Goal: Book appointment/travel/reservation

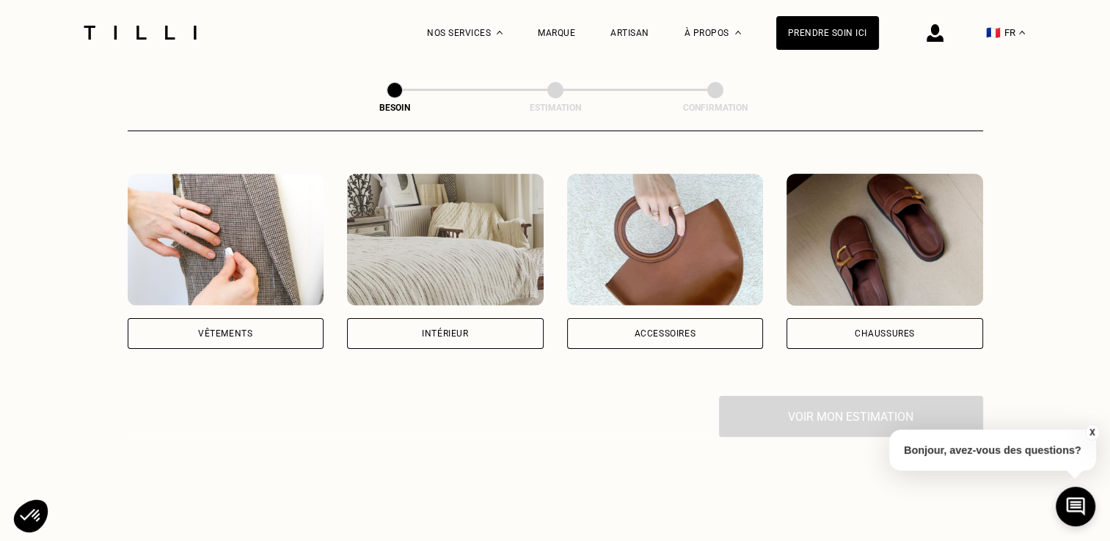
scroll to position [252, 0]
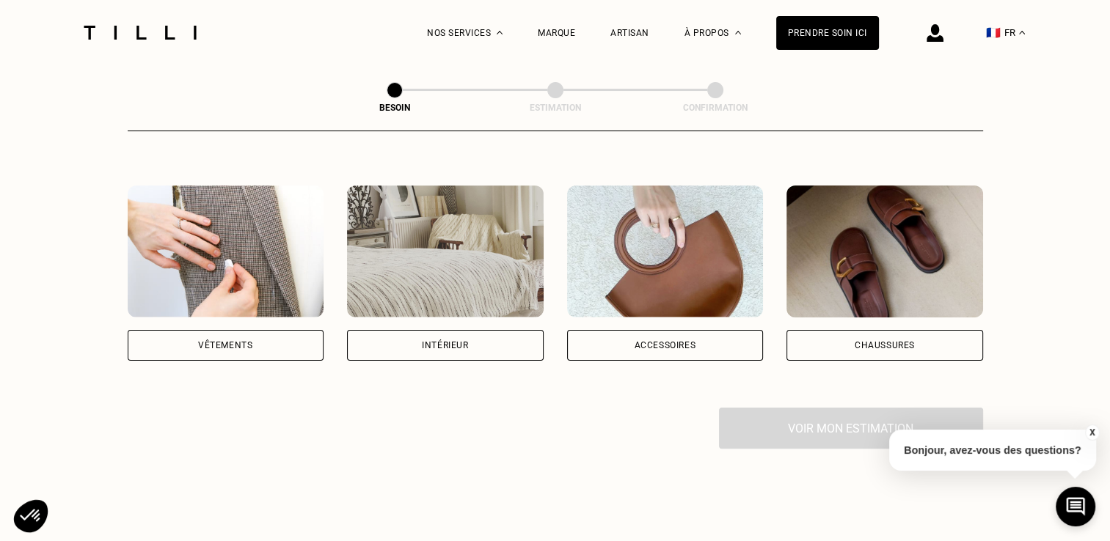
click at [248, 330] on div "Vêtements" at bounding box center [226, 345] width 197 height 31
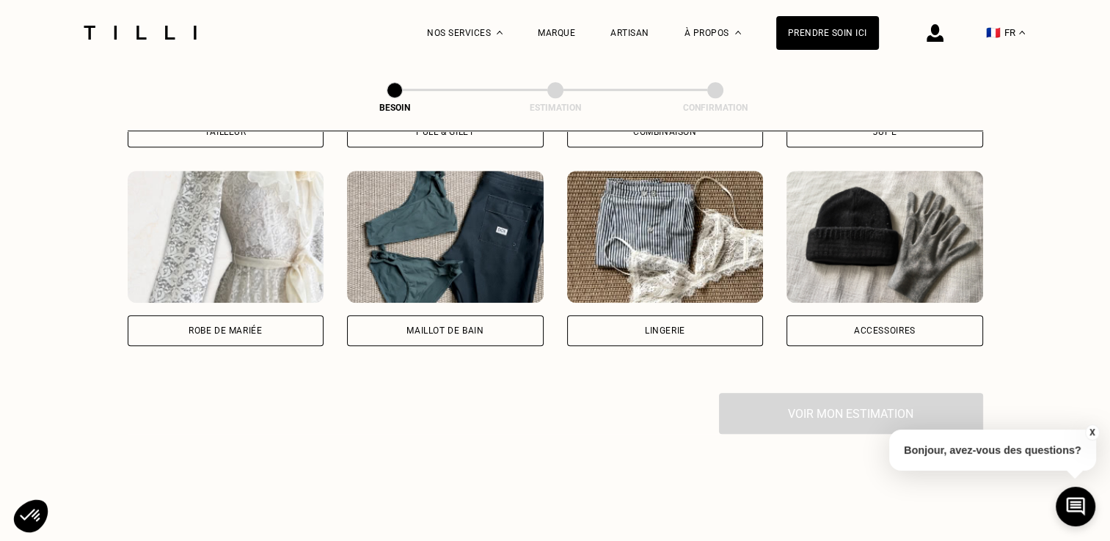
scroll to position [1067, 0]
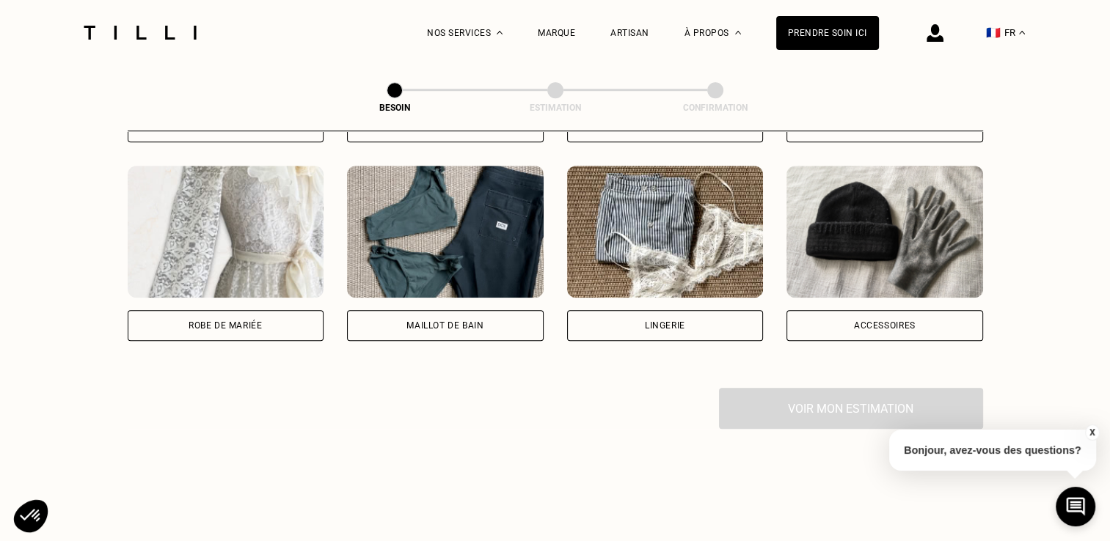
click at [484, 312] on div "Maillot de bain" at bounding box center [445, 325] width 197 height 31
select select "FR"
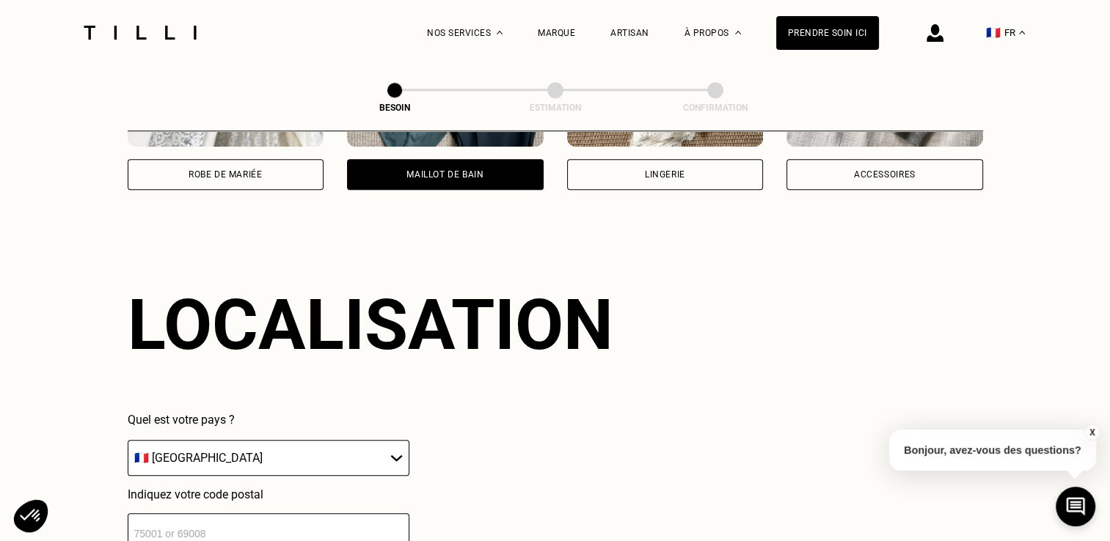
scroll to position [1276, 0]
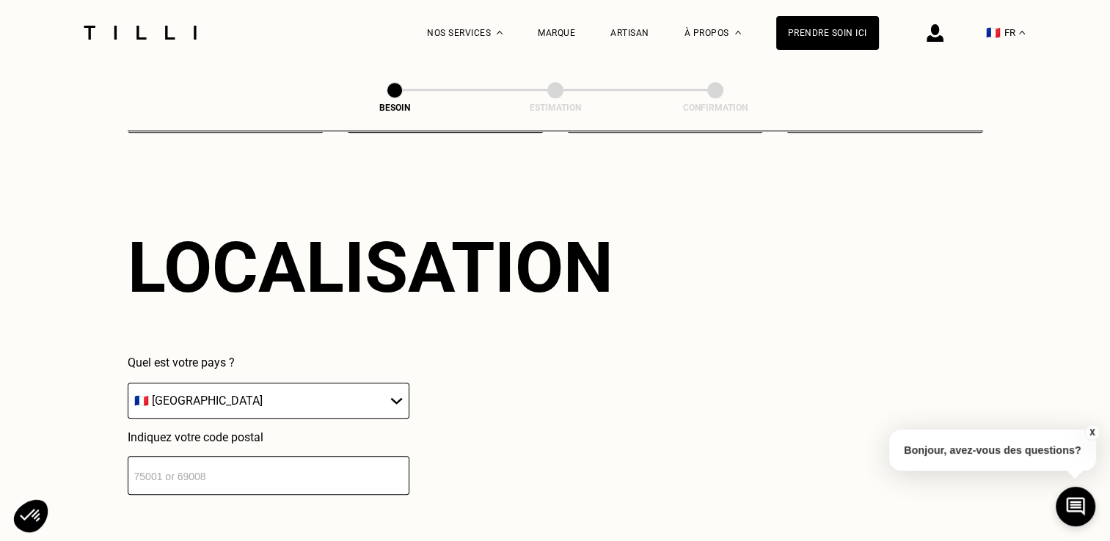
click at [201, 480] on input "number" at bounding box center [269, 475] width 282 height 39
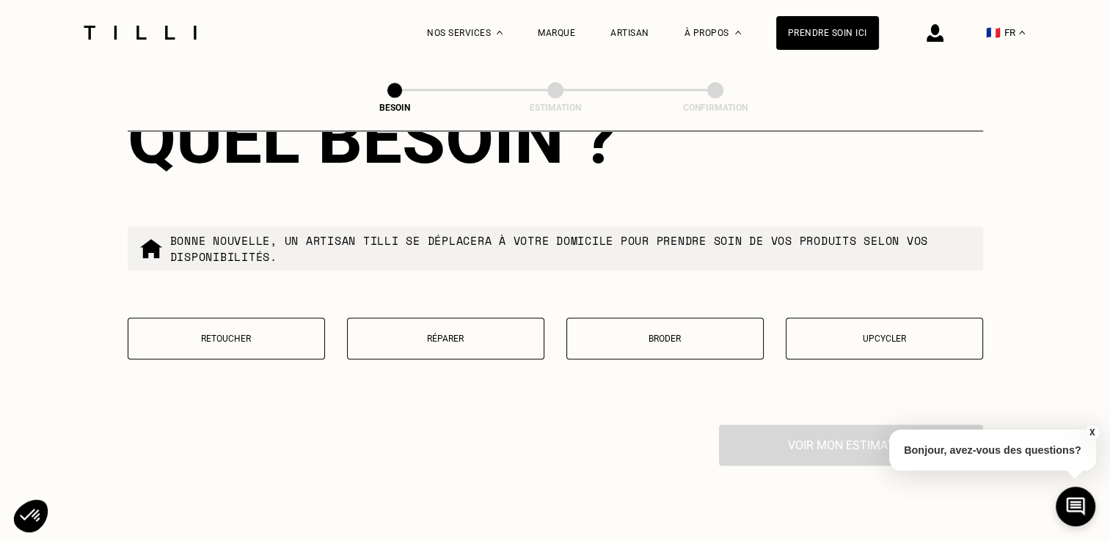
scroll to position [1763, 0]
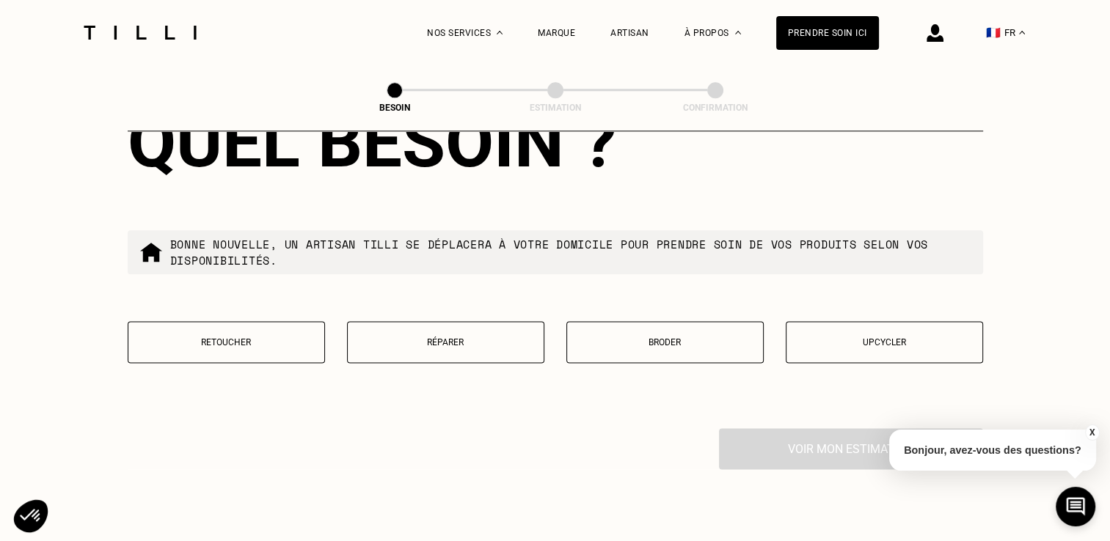
type input "75010"
click at [447, 337] on p "Réparer" at bounding box center [445, 342] width 181 height 10
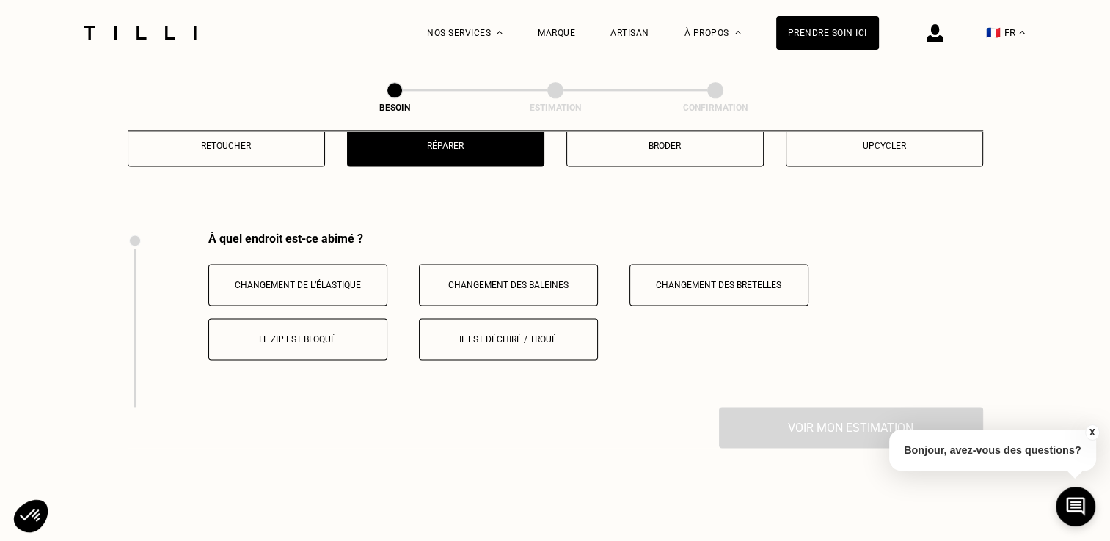
scroll to position [2017, 0]
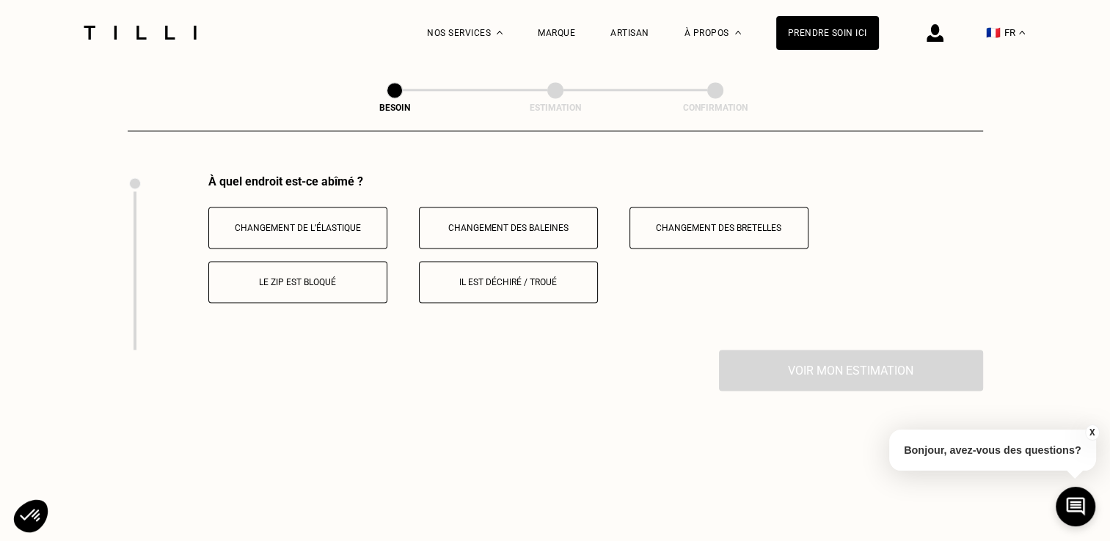
click at [322, 223] on p "Changement de l’élastique" at bounding box center [297, 228] width 163 height 10
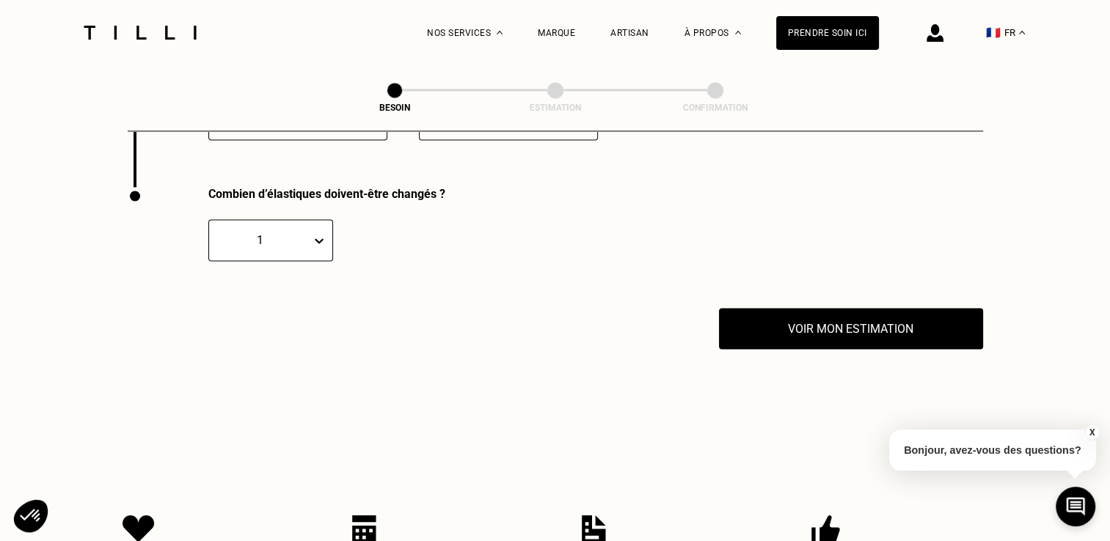
scroll to position [2193, 0]
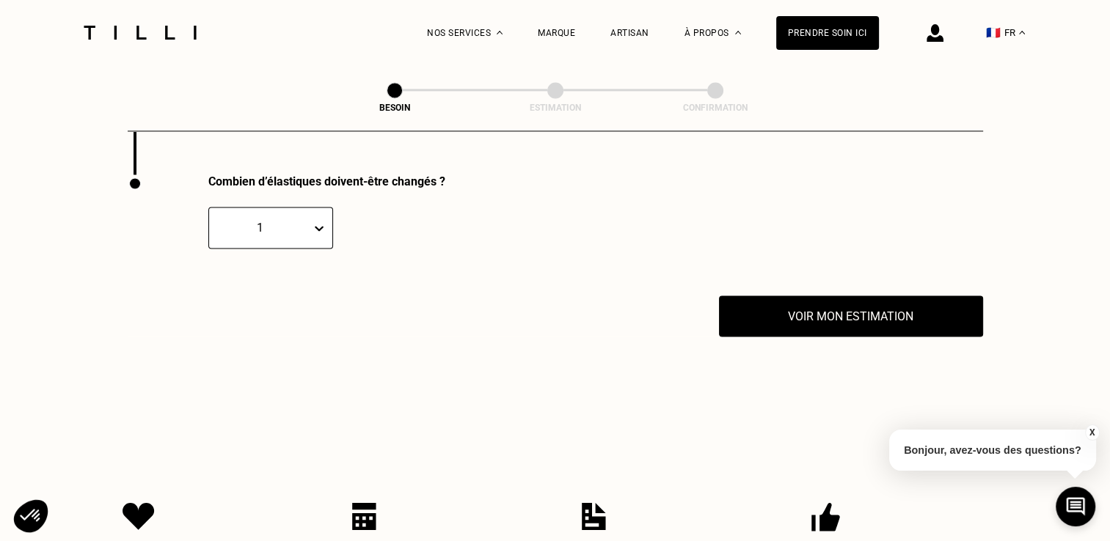
click at [317, 226] on icon at bounding box center [319, 228] width 9 height 5
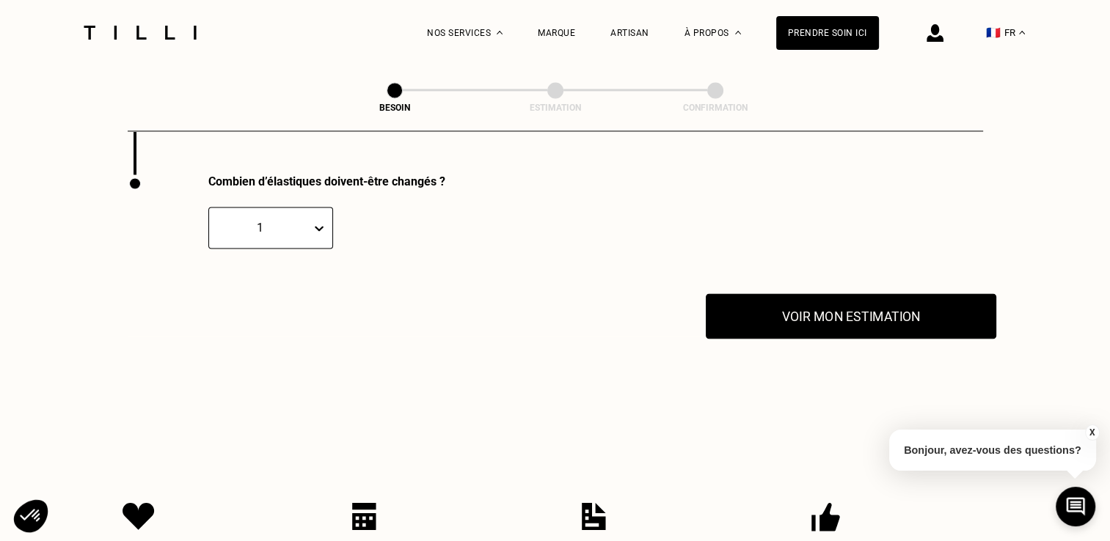
click at [853, 309] on button "Voir mon estimation" at bounding box center [851, 315] width 290 height 45
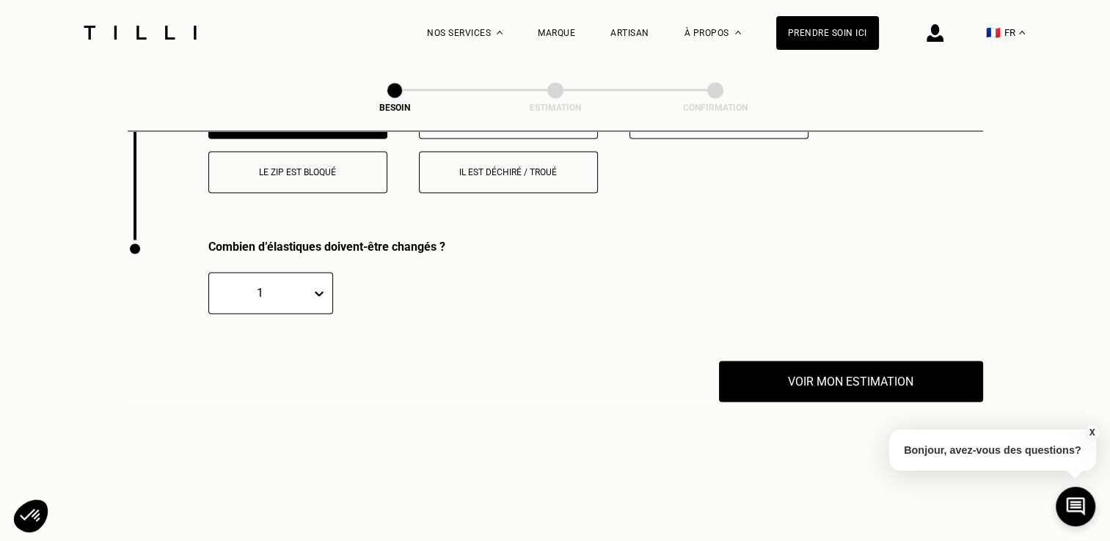
scroll to position [2139, 0]
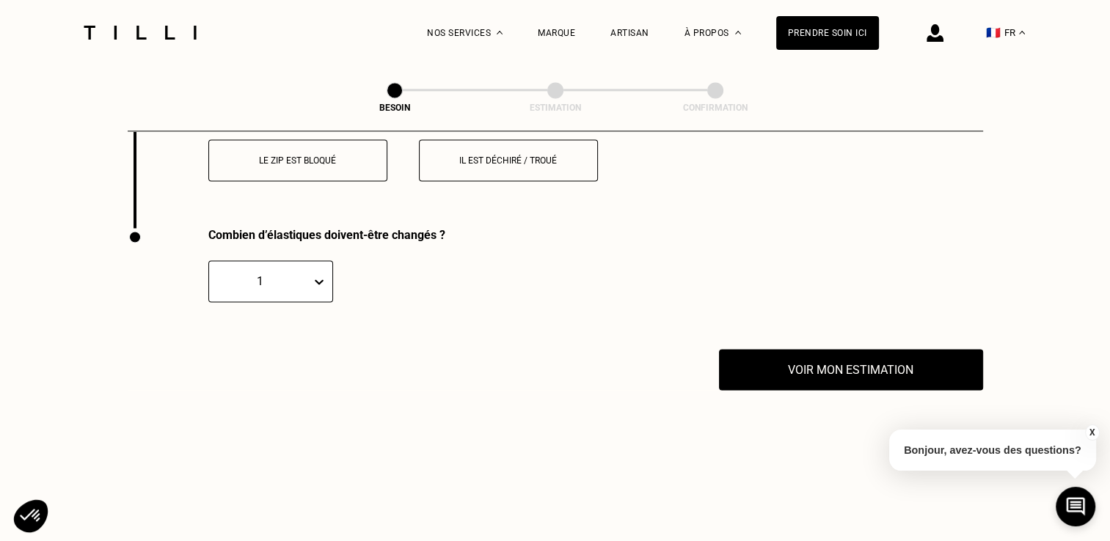
click at [307, 277] on div "1" at bounding box center [260, 281] width 102 height 17
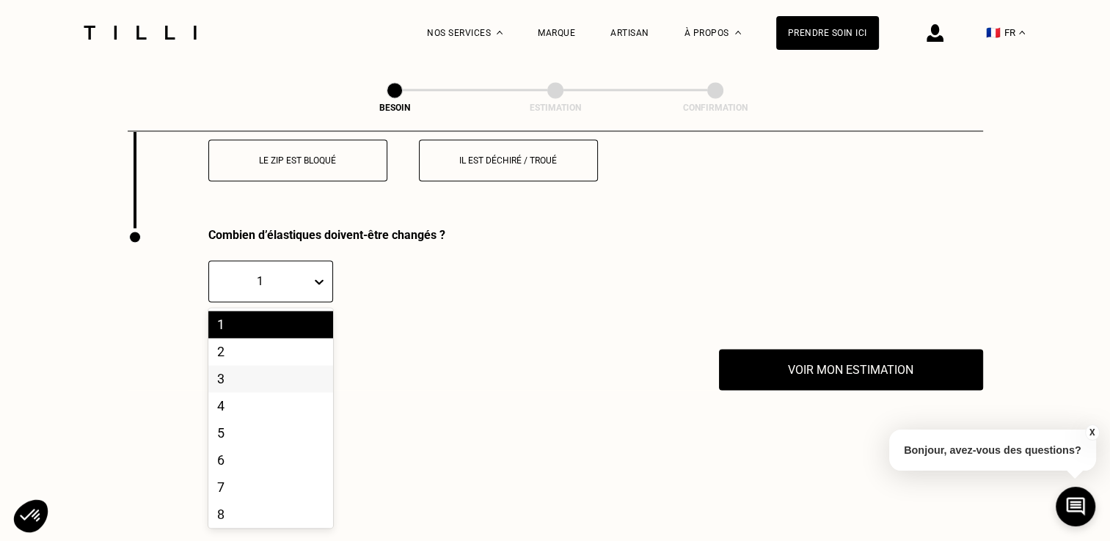
click at [255, 370] on div "3" at bounding box center [270, 378] width 125 height 27
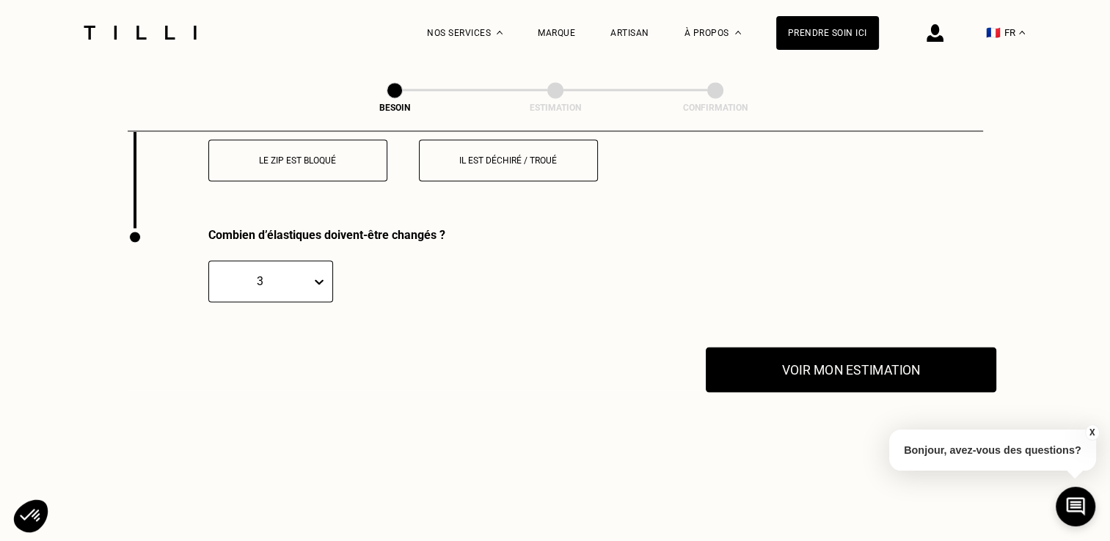
click at [844, 365] on button "Voir mon estimation" at bounding box center [851, 369] width 290 height 45
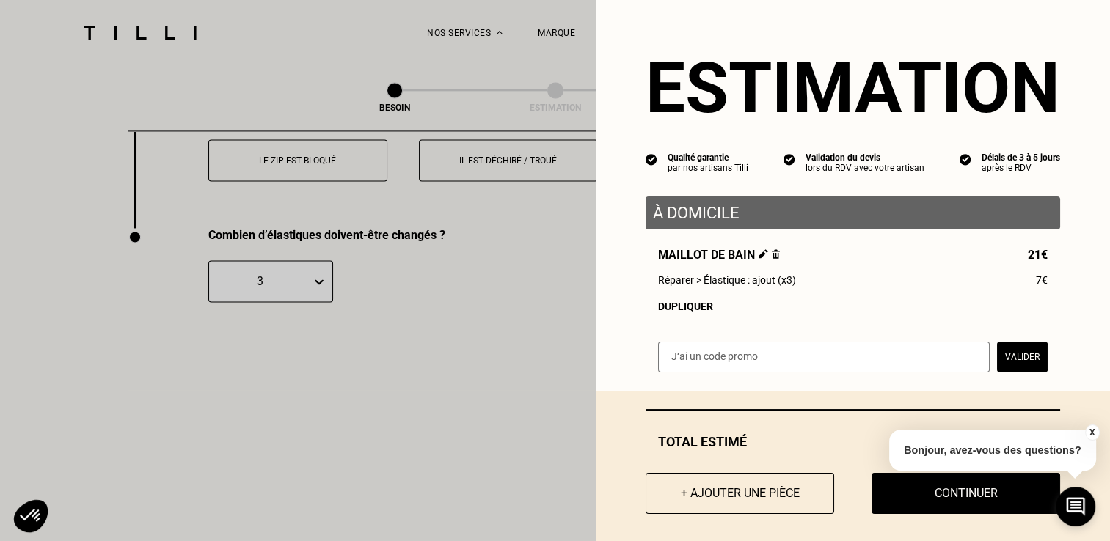
scroll to position [14, 0]
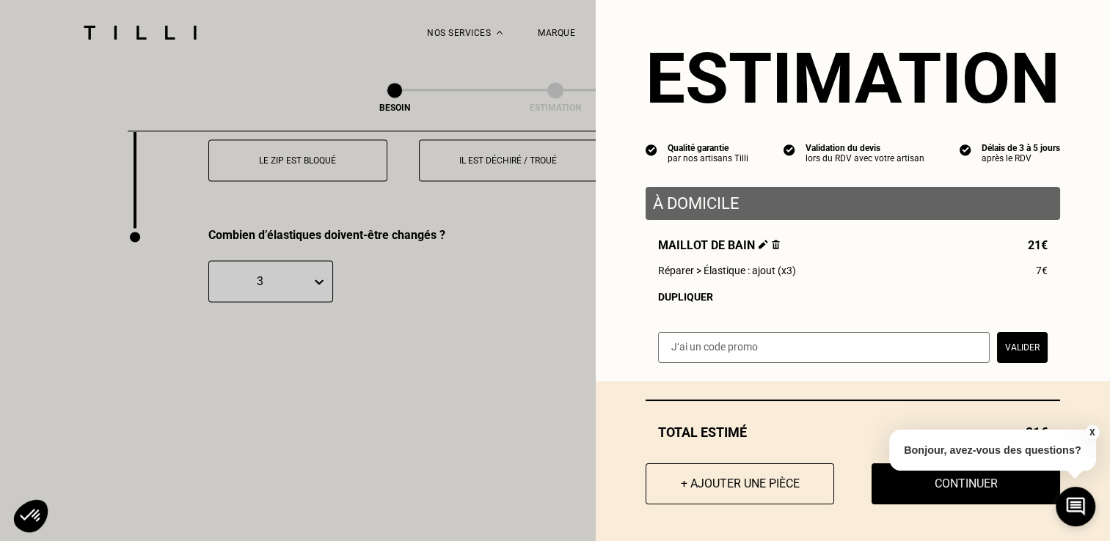
click at [1092, 434] on button "X" at bounding box center [1091, 433] width 15 height 16
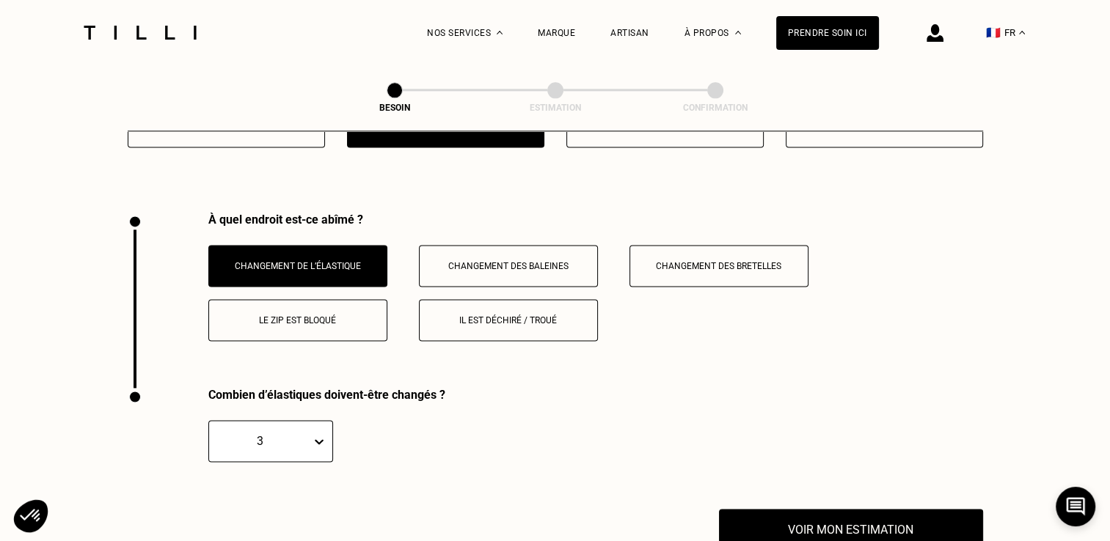
scroll to position [2010, 0]
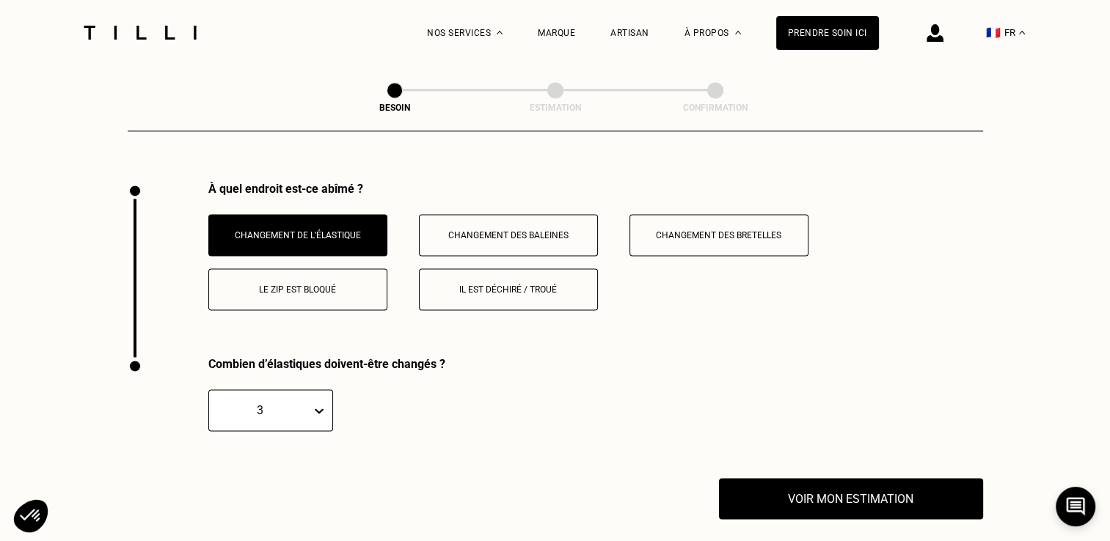
click at [323, 394] on div "3" at bounding box center [270, 411] width 125 height 42
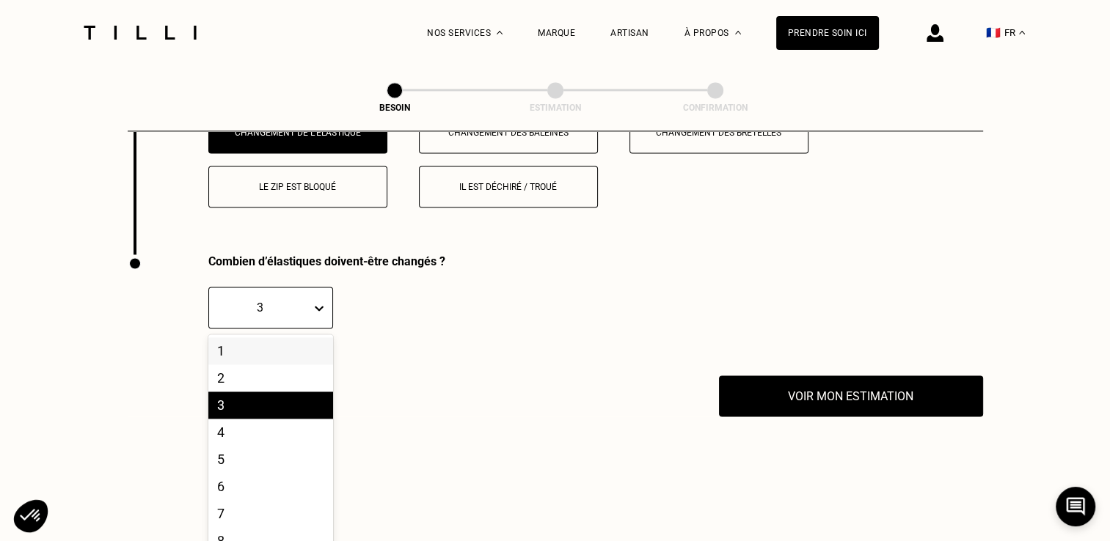
scroll to position [2121, 0]
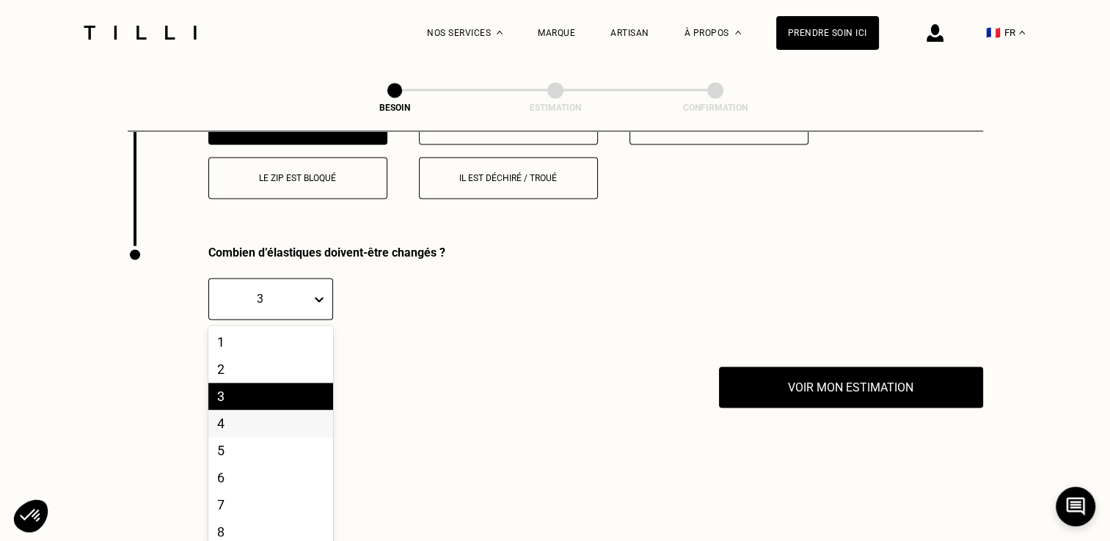
click at [257, 417] on div "4" at bounding box center [270, 423] width 125 height 27
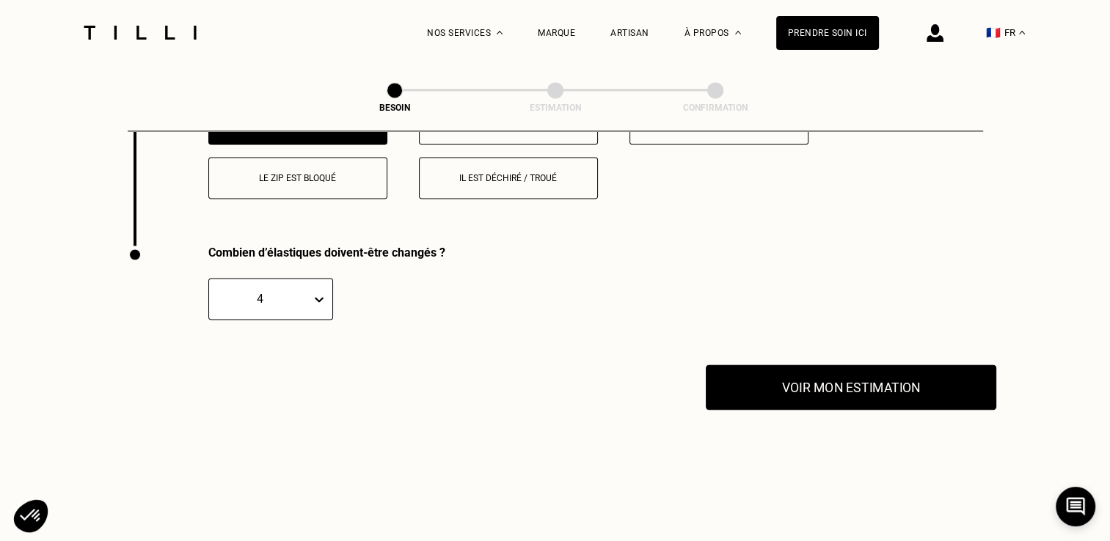
click at [855, 381] on button "Voir mon estimation" at bounding box center [851, 387] width 290 height 45
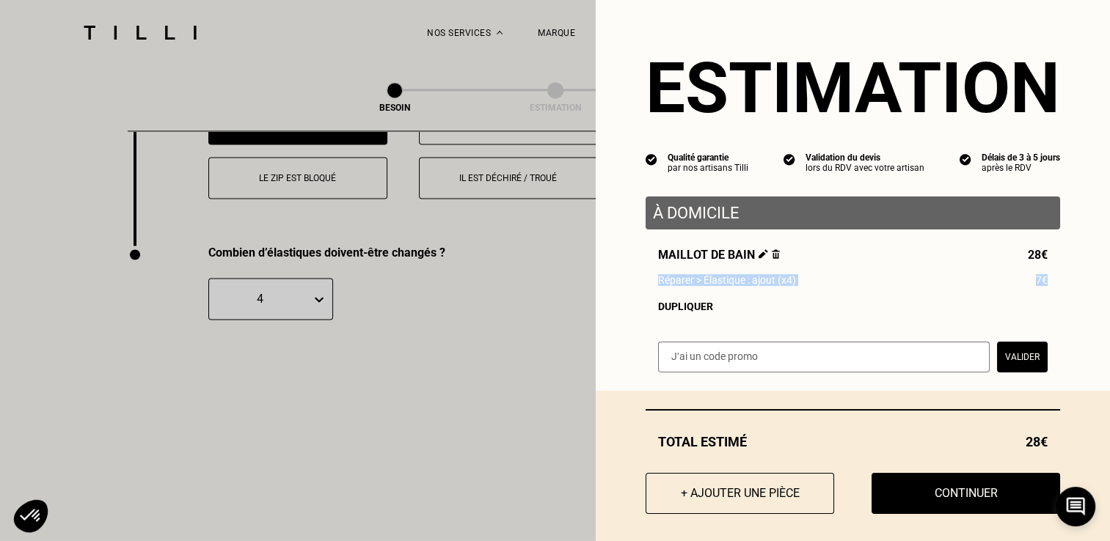
drag, startPoint x: 1097, startPoint y: 239, endPoint x: 1094, endPoint y: 280, distance: 41.1
click at [1094, 280] on div "Estimation Qualité garantie par nos artisans Tilli Validation du devis lors du …" at bounding box center [853, 195] width 514 height 391
click at [896, 280] on div "Réparer > Élastique : ajout (x4) 7€" at bounding box center [853, 280] width 390 height 12
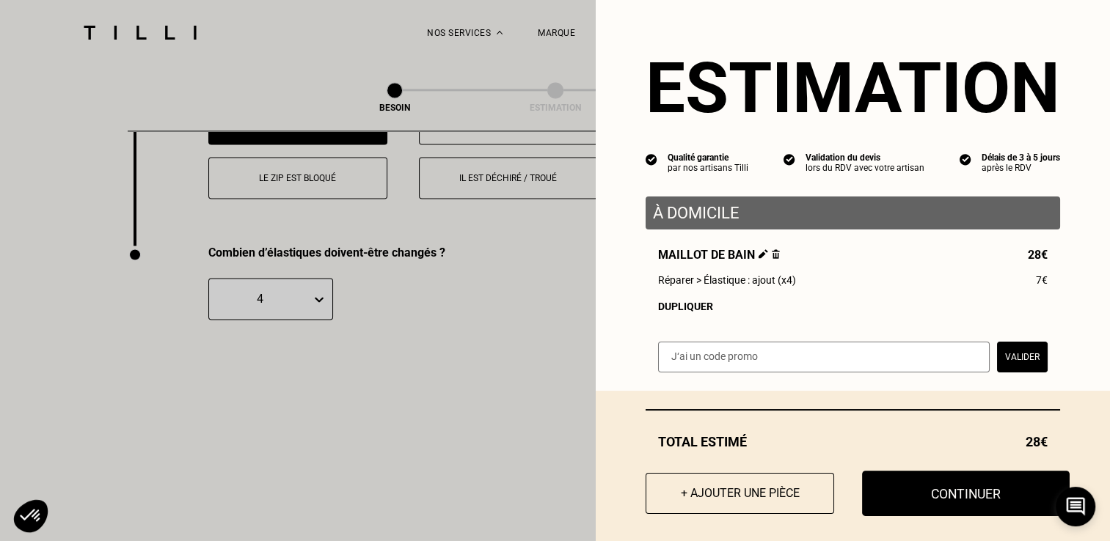
click at [965, 503] on button "Continuer" at bounding box center [966, 493] width 208 height 45
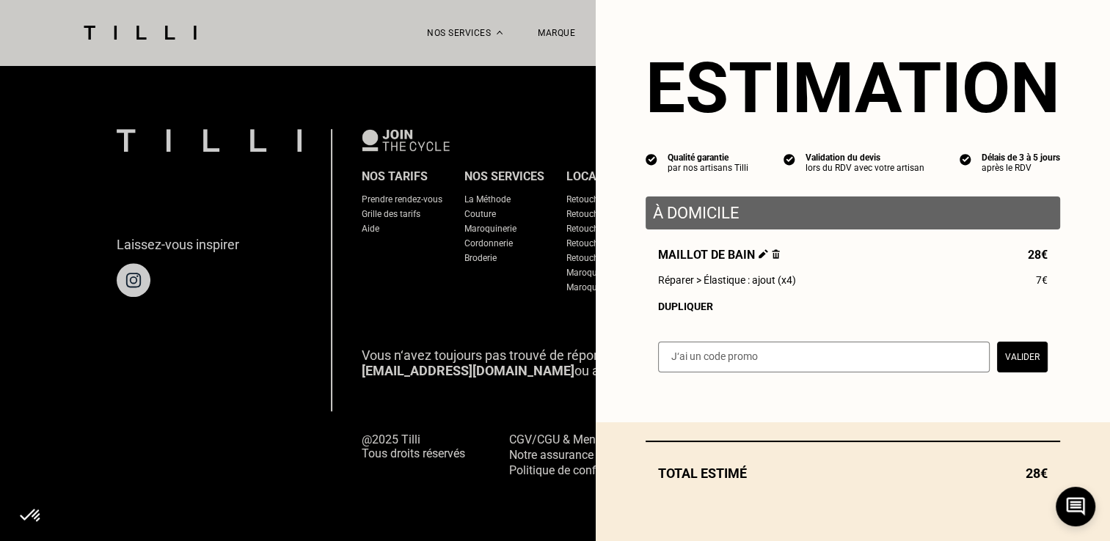
scroll to position [943, 0]
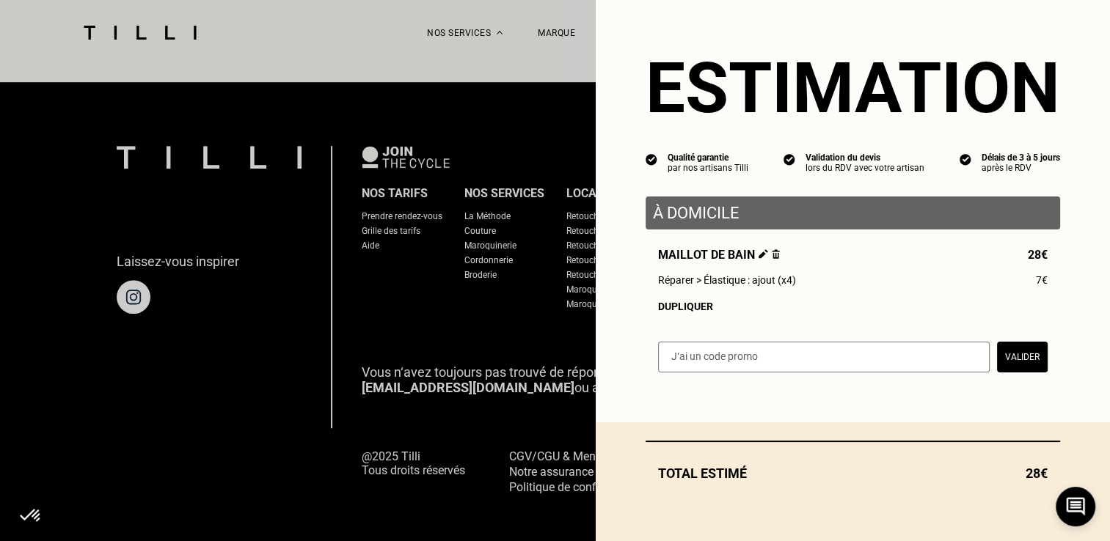
select select "FR"
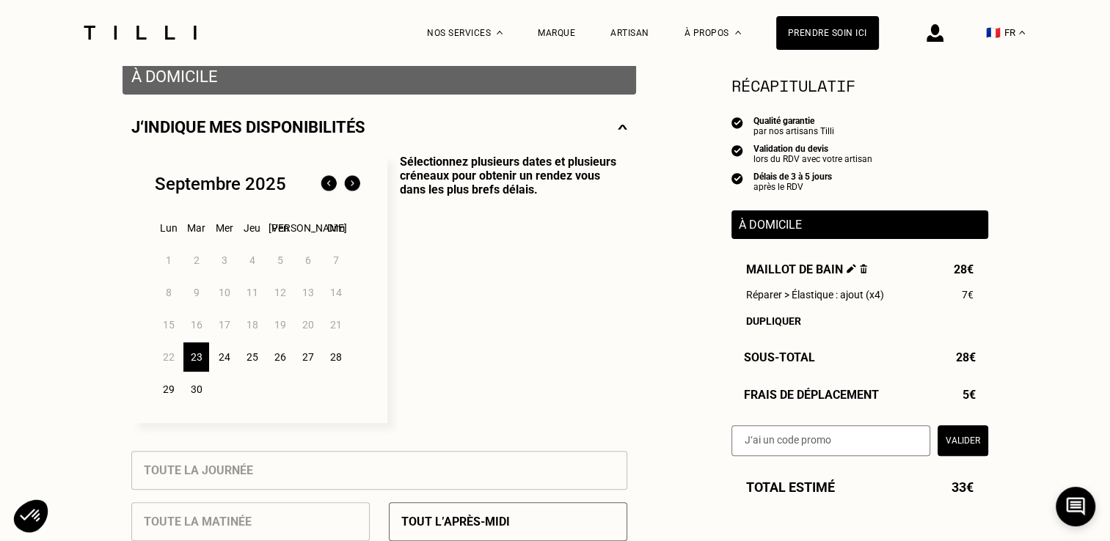
scroll to position [299, 0]
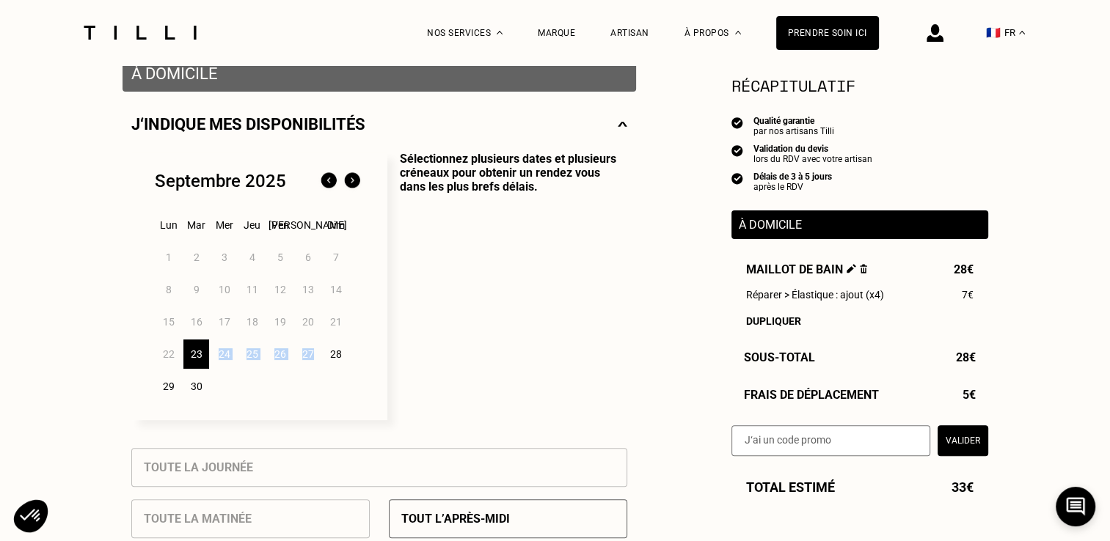
drag, startPoint x: 201, startPoint y: 359, endPoint x: 314, endPoint y: 363, distance: 113.1
click at [314, 363] on div "1 2 3 4 5 6 7 8 9 10 11 12 13 14 15 16 17 18 19 20 21 22 23 24 25 26 27 28 29 30" at bounding box center [259, 321] width 209 height 161
drag, startPoint x: 314, startPoint y: 363, endPoint x: 227, endPoint y: 359, distance: 87.4
click at [227, 359] on div "24" at bounding box center [224, 354] width 26 height 29
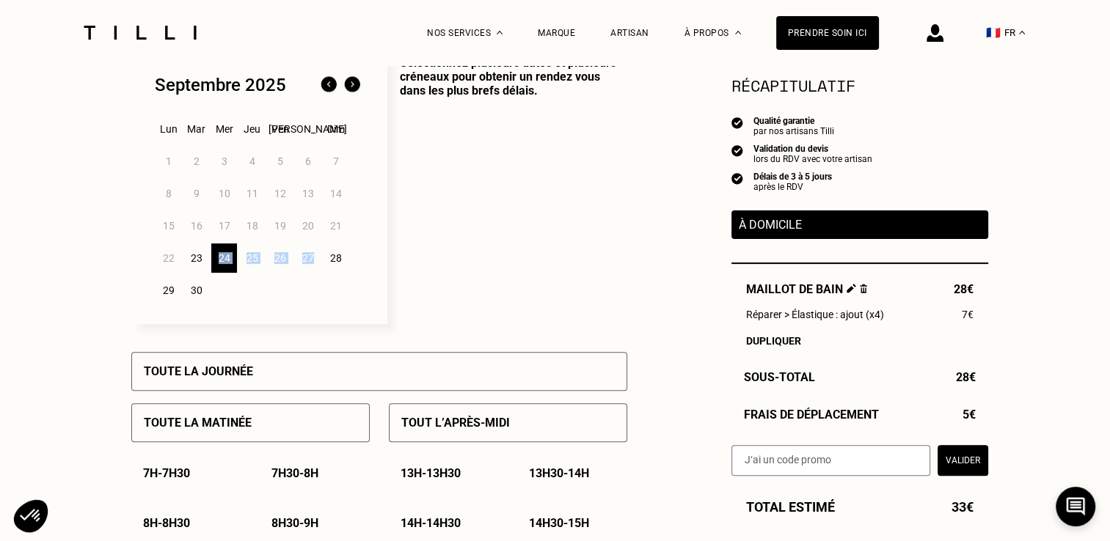
scroll to position [365, 0]
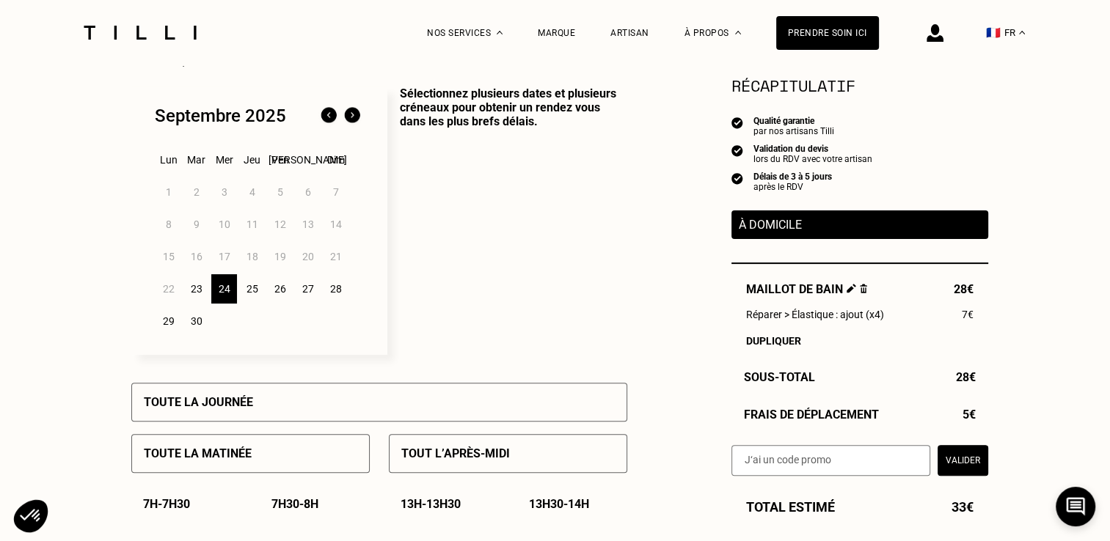
click at [498, 277] on p "Sélectionnez plusieurs dates et plusieurs créneaux pour obtenir un rendez vous …" at bounding box center [507, 221] width 240 height 268
click at [229, 293] on div "24" at bounding box center [224, 288] width 26 height 29
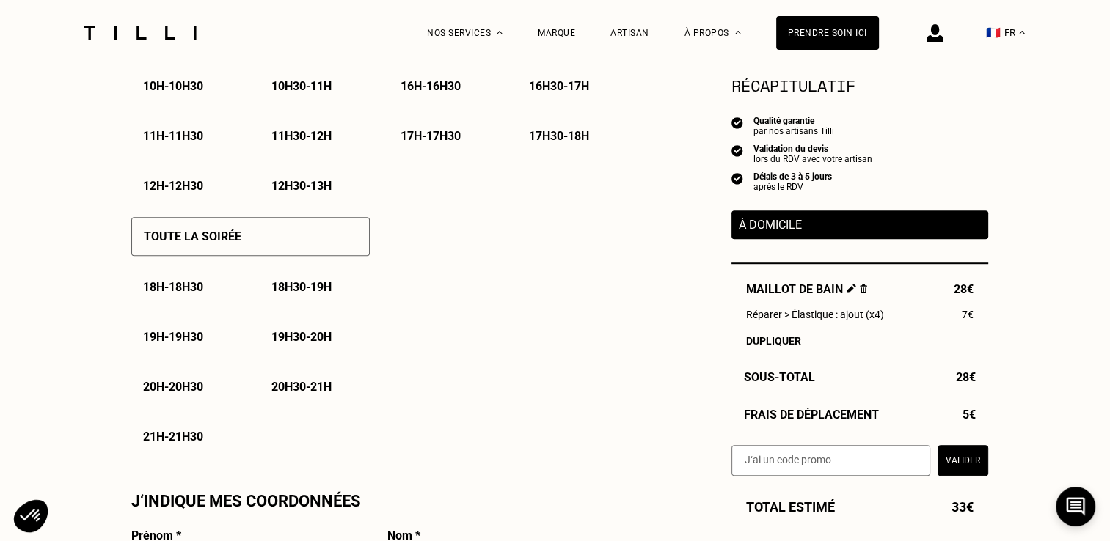
scroll to position [926, 0]
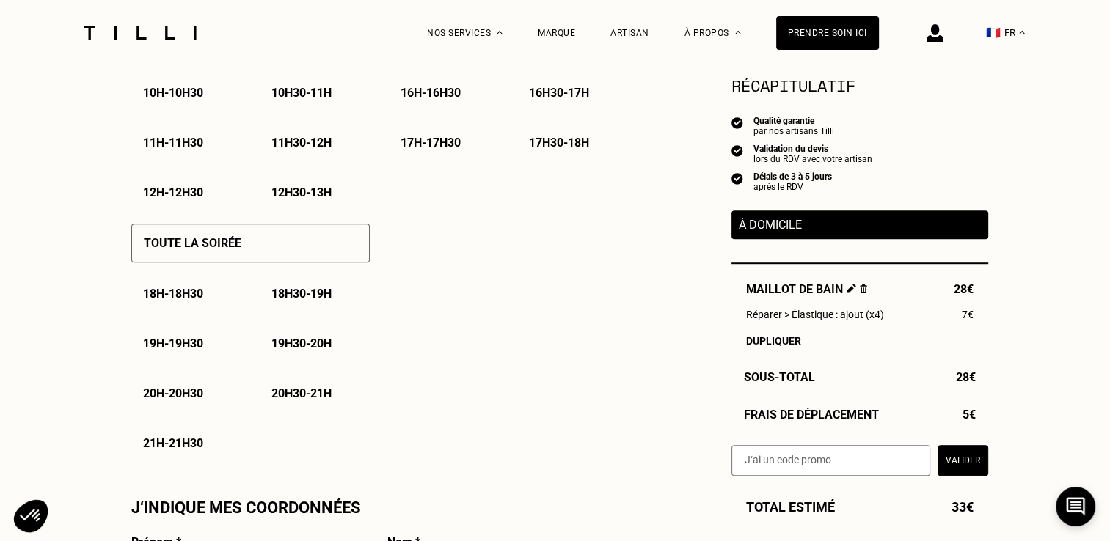
click at [295, 300] on p "18h30 - 19h" at bounding box center [301, 294] width 60 height 14
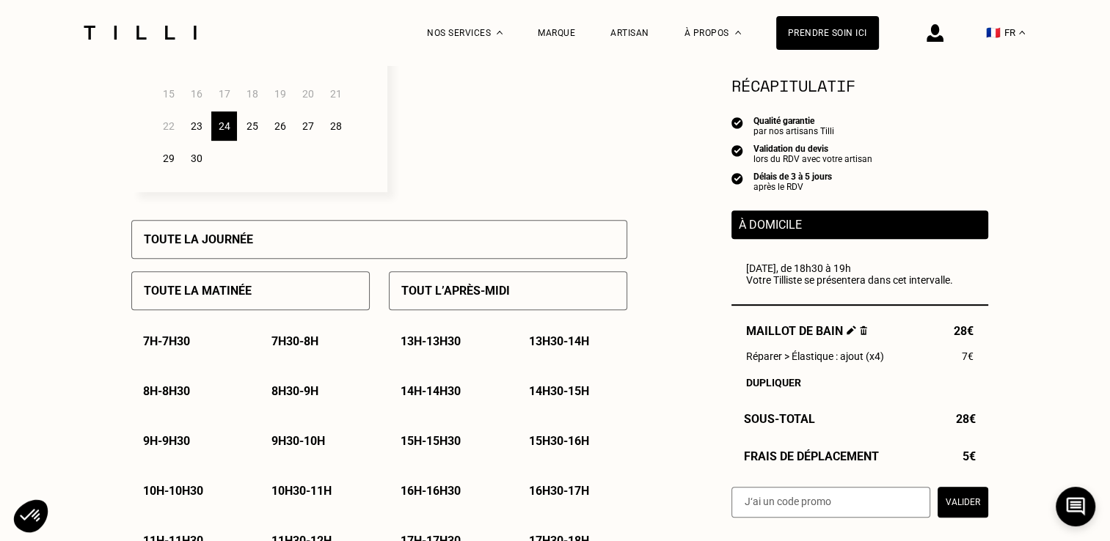
scroll to position [469, 0]
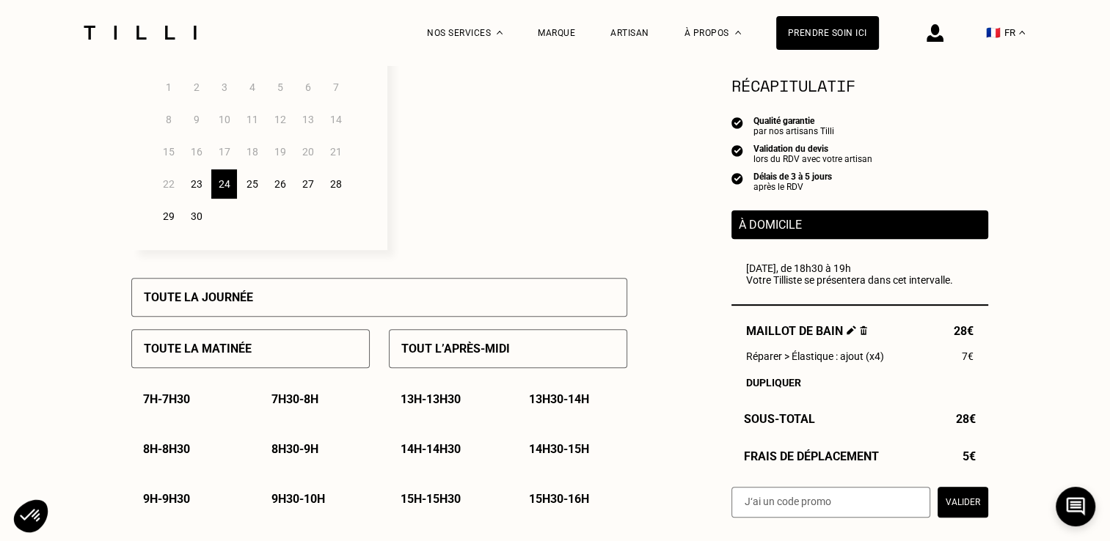
click at [305, 189] on div "27" at bounding box center [308, 183] width 26 height 29
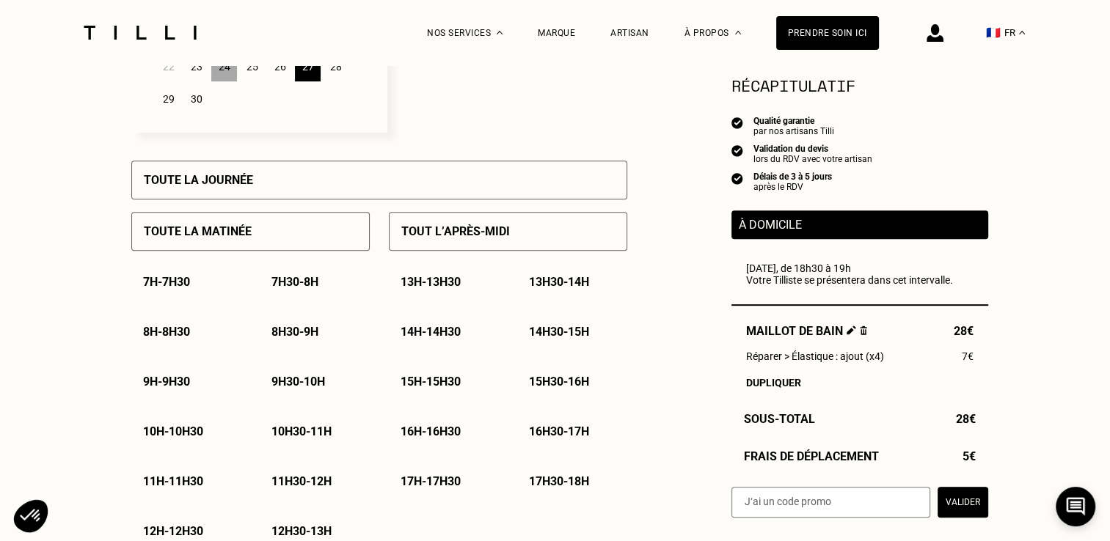
scroll to position [590, 0]
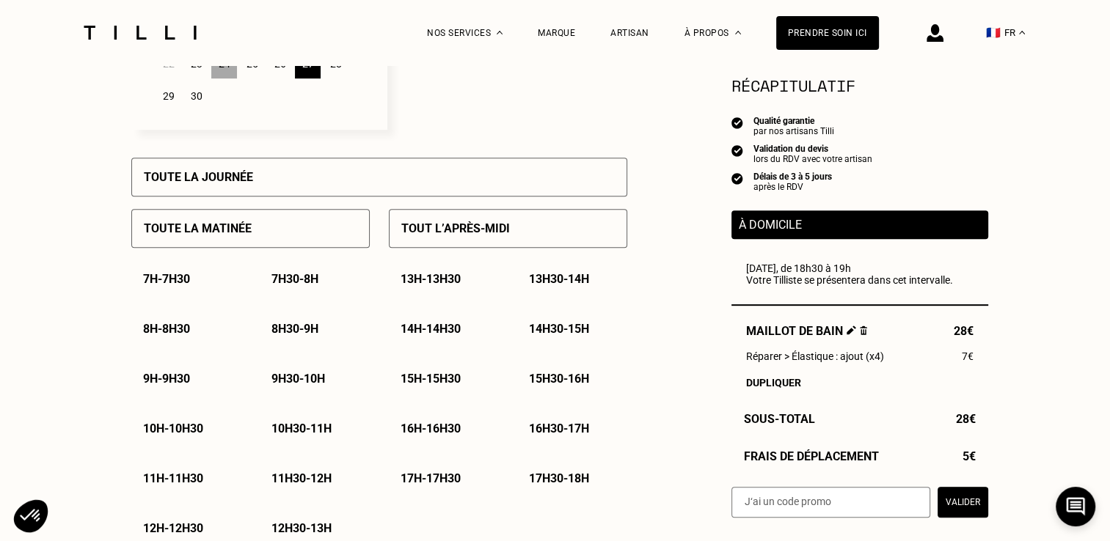
click at [217, 235] on p "Toute la matinée" at bounding box center [198, 229] width 108 height 14
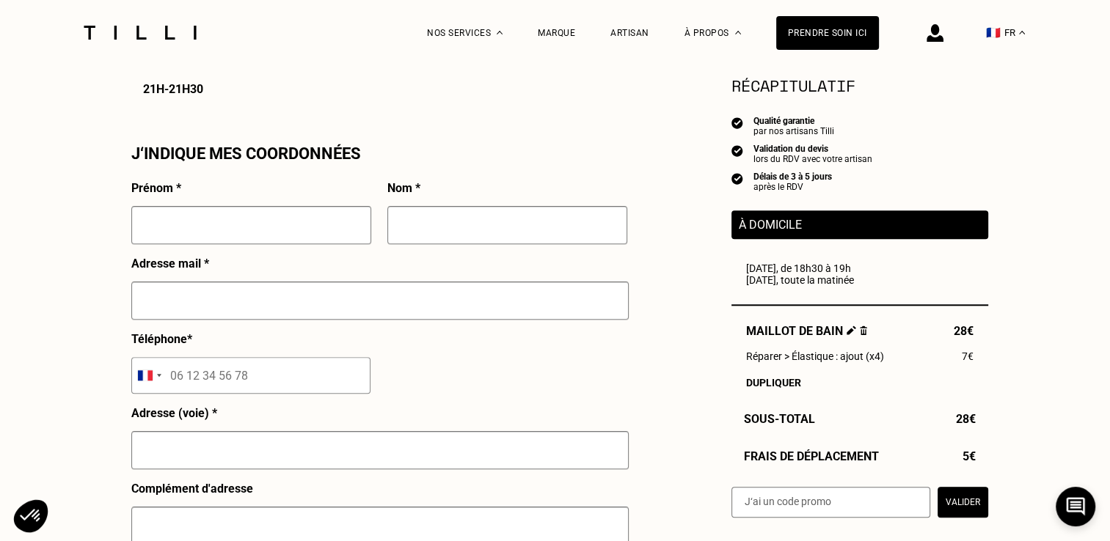
scroll to position [1317, 0]
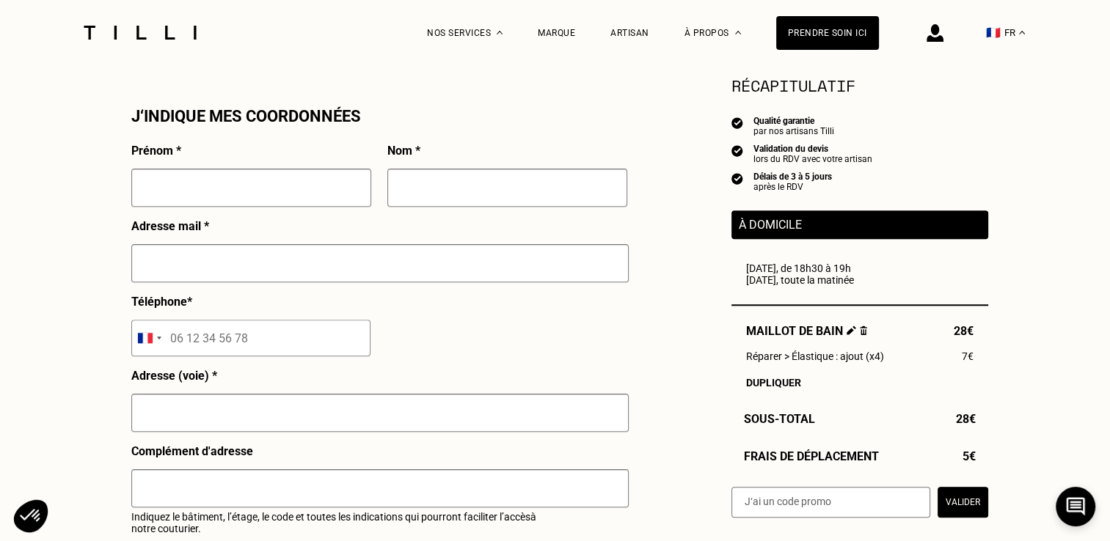
click at [240, 189] on input "text" at bounding box center [251, 188] width 240 height 38
type input "[PERSON_NAME]"
type input "FELLMANN"
type input "[EMAIL_ADDRESS][DOMAIN_NAME]"
type input "[STREET_ADDRESS]"
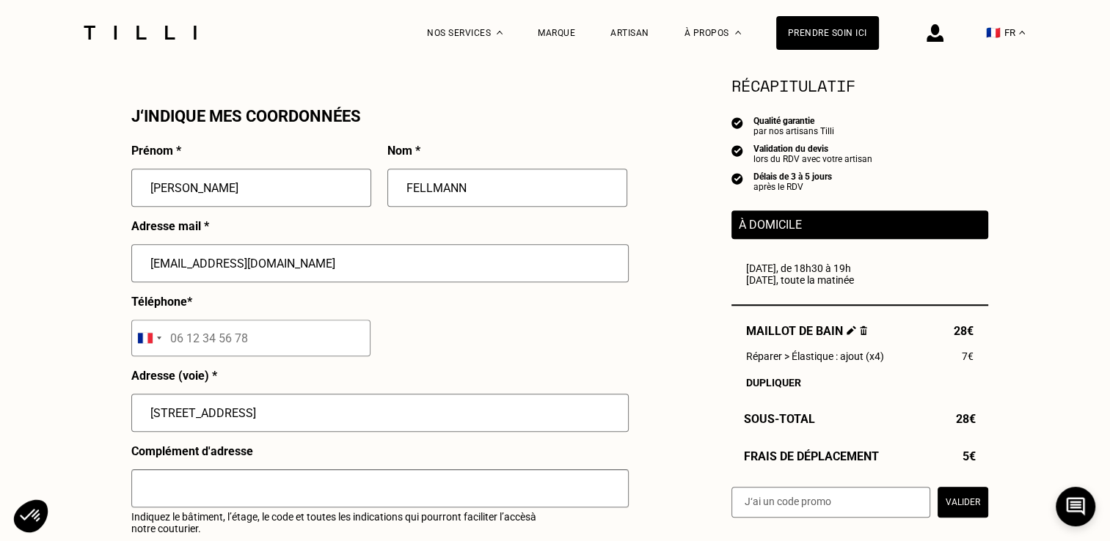
type input "OCEANE CONSULTING 4EME"
type input "[GEOGRAPHIC_DATA]"
click at [220, 354] on input "tel" at bounding box center [250, 338] width 239 height 37
type input "06 19 37 01 73"
drag, startPoint x: 282, startPoint y: 417, endPoint x: 29, endPoint y: 408, distance: 253.3
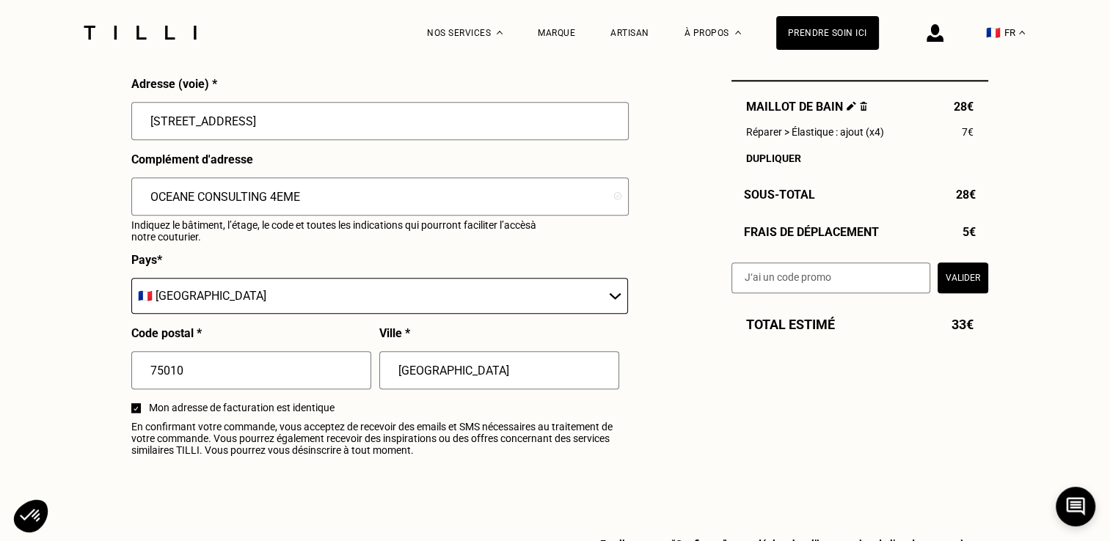
scroll to position [1620, 0]
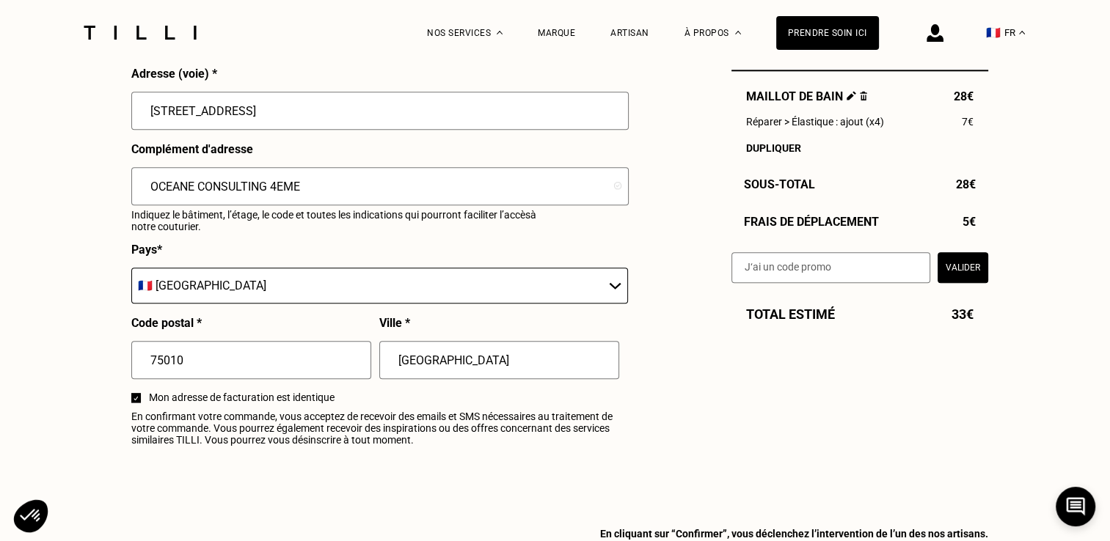
type input "[STREET_ADDRESS]"
drag, startPoint x: 332, startPoint y: 186, endPoint x: 3, endPoint y: 179, distance: 328.7
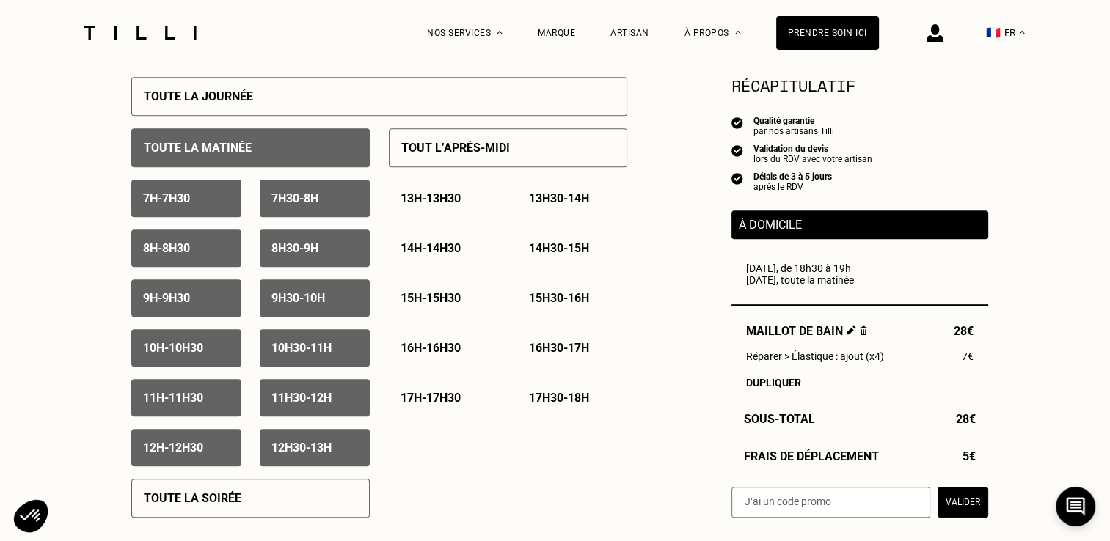
scroll to position [678, 0]
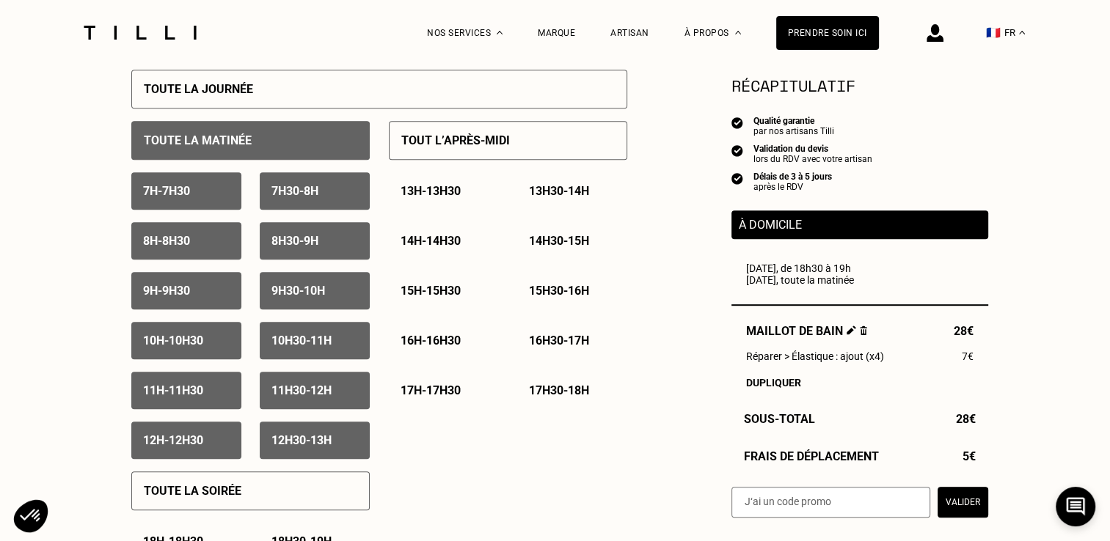
click at [177, 207] on div "7h - 7h30" at bounding box center [186, 190] width 110 height 37
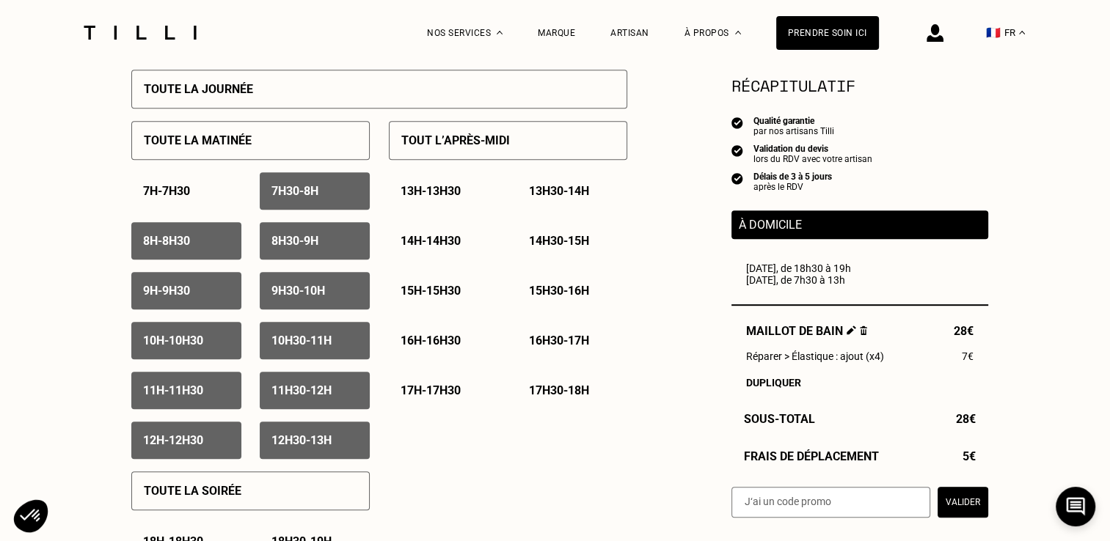
click at [282, 207] on div "7h30 - 8h" at bounding box center [315, 190] width 110 height 37
click at [200, 254] on div "8h - 8h30" at bounding box center [186, 240] width 110 height 37
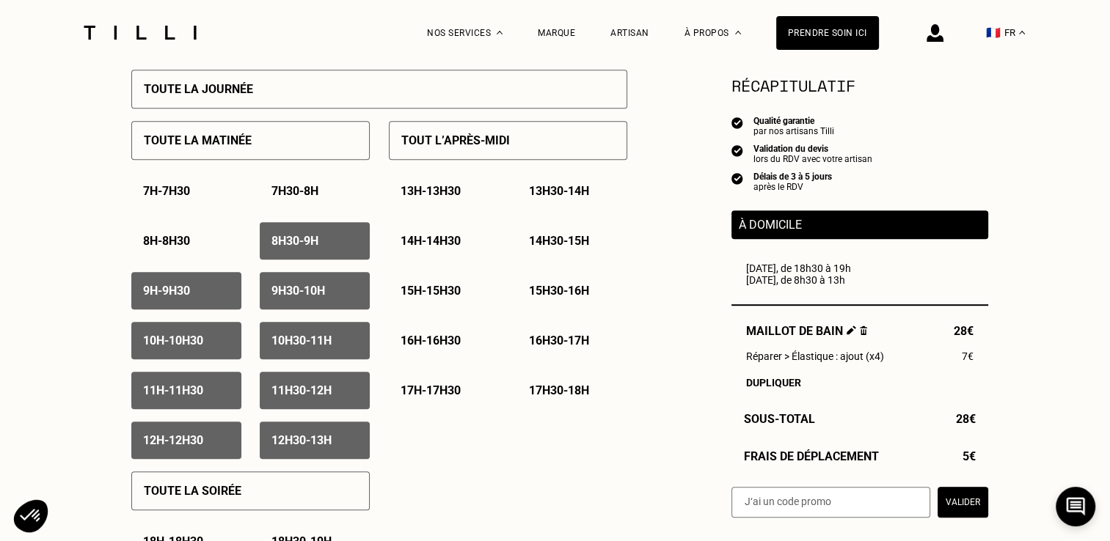
click at [286, 255] on div "8h30 - 9h" at bounding box center [315, 240] width 110 height 37
click at [175, 298] on p "9h - 9h30" at bounding box center [166, 291] width 47 height 14
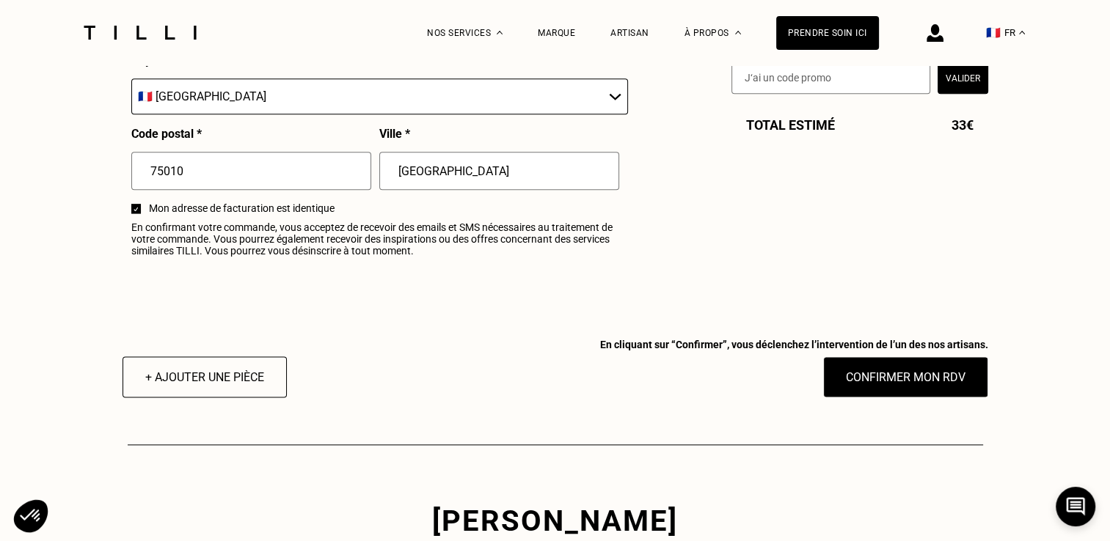
scroll to position [1813, 0]
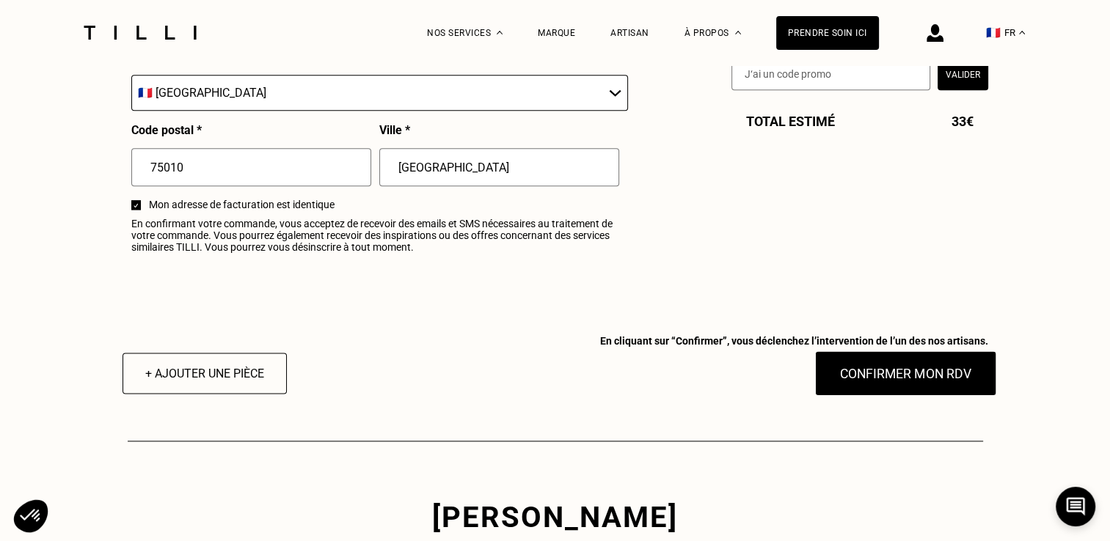
click at [898, 384] on button "Confirmer mon RDV" at bounding box center [905, 373] width 182 height 45
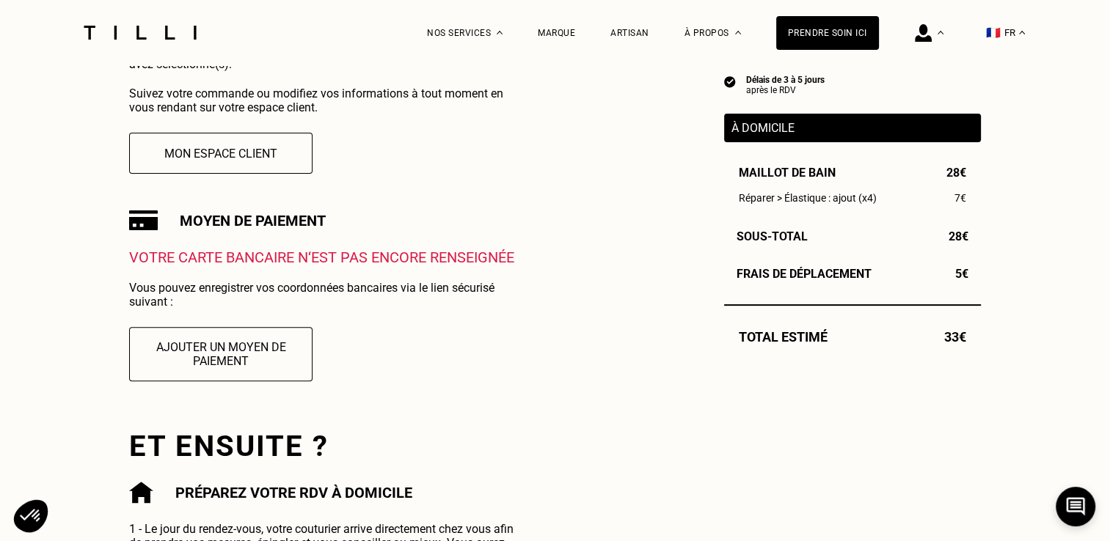
scroll to position [370, 0]
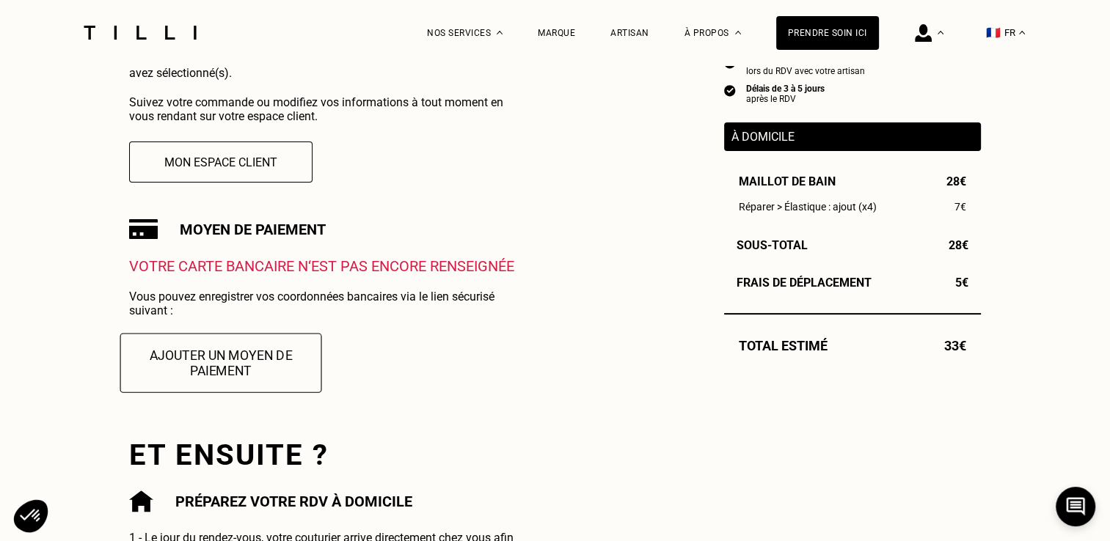
click at [237, 366] on button "Ajouter un moyen de paiement" at bounding box center [221, 362] width 202 height 59
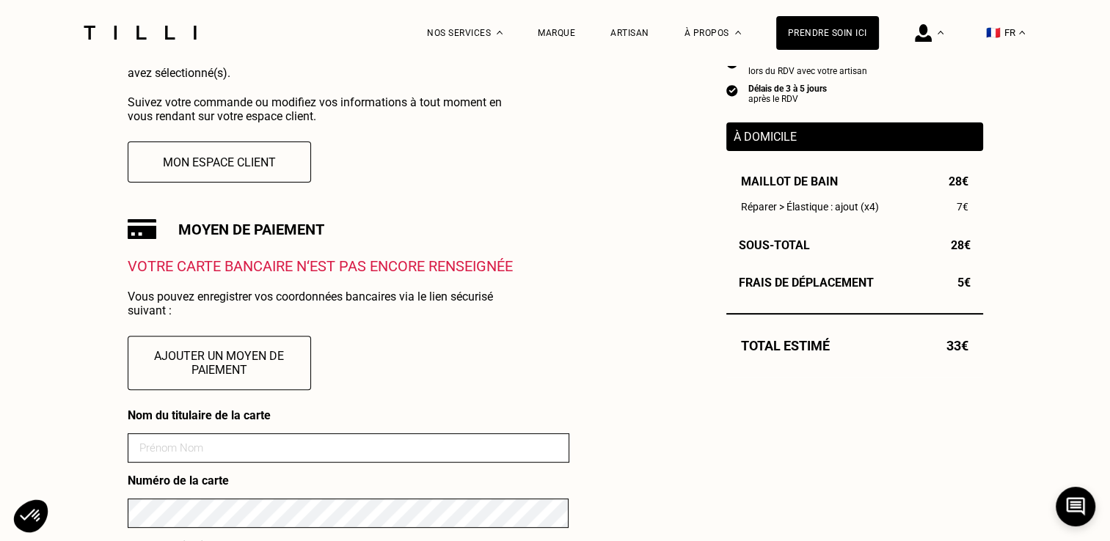
click at [179, 456] on input at bounding box center [349, 448] width 442 height 29
click at [200, 459] on input at bounding box center [349, 448] width 442 height 29
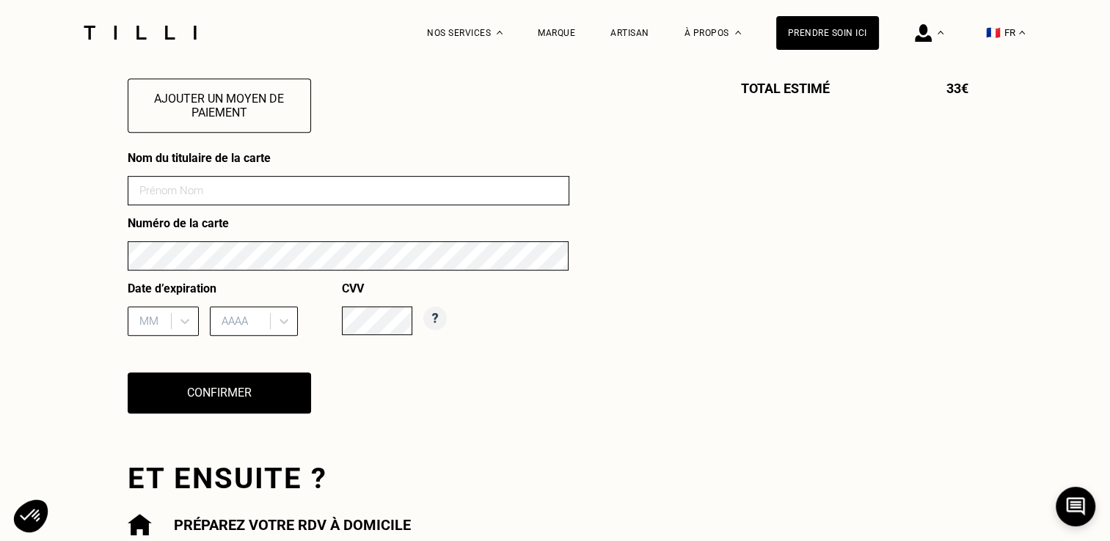
scroll to position [637, 0]
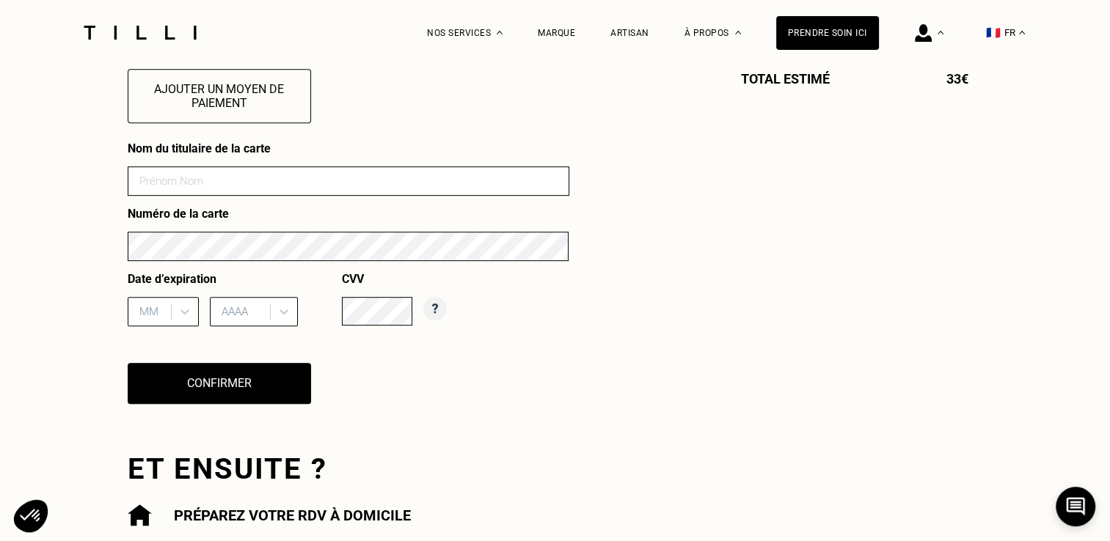
click at [173, 181] on input at bounding box center [349, 181] width 442 height 29
type input "FELLMANN"
click at [152, 192] on input "FELLMANN" at bounding box center [349, 181] width 442 height 29
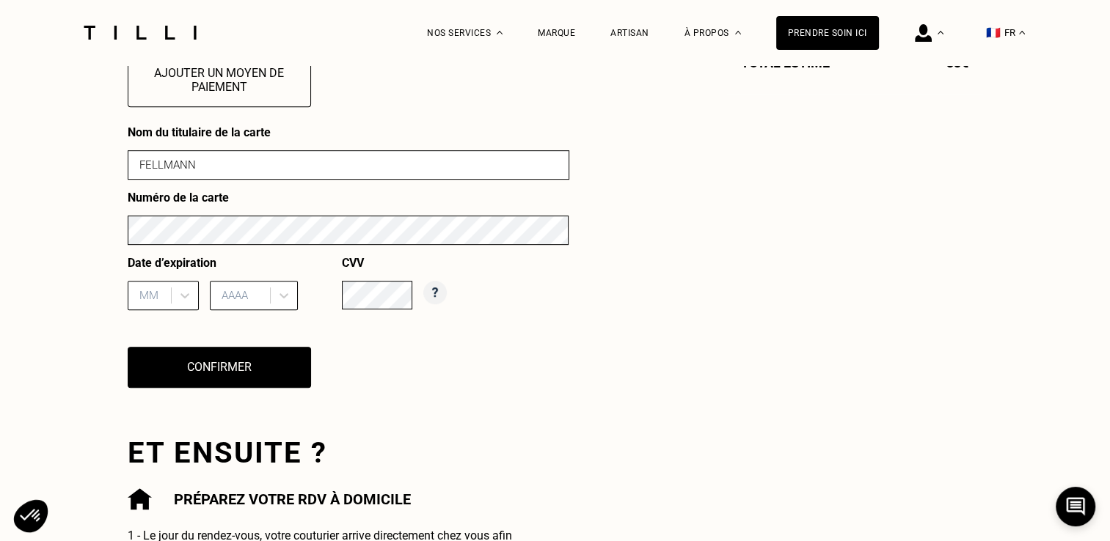
click at [166, 310] on div "MM" at bounding box center [163, 295] width 71 height 29
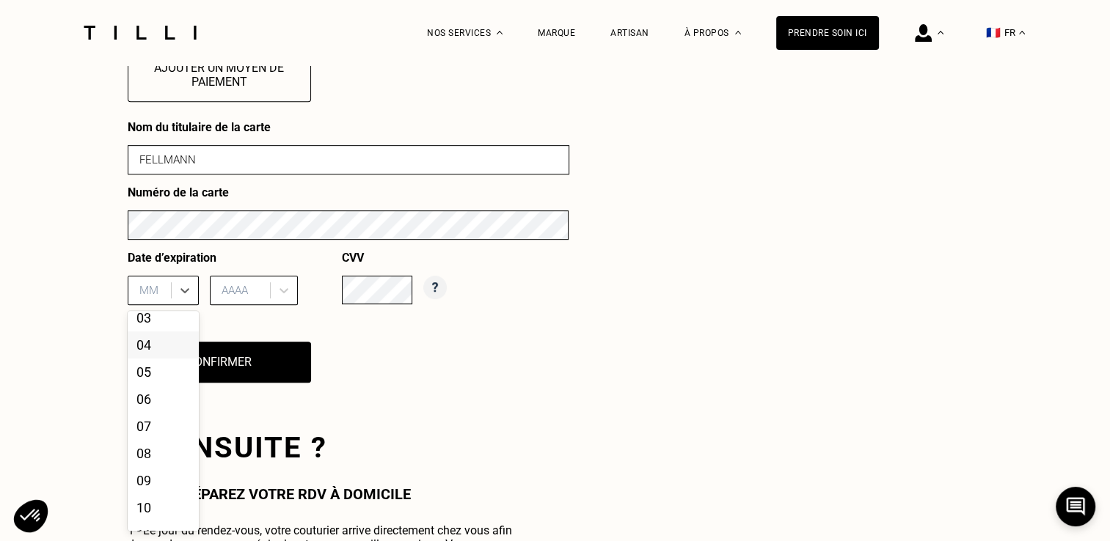
scroll to position [65, 0]
click at [150, 481] on div "09" at bounding box center [163, 480] width 71 height 27
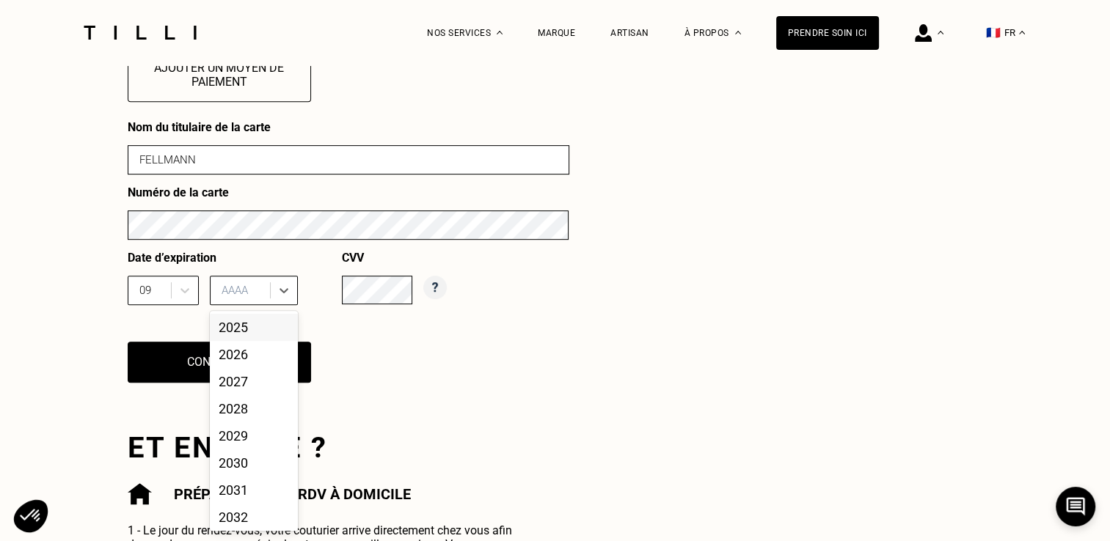
click at [264, 293] on div "AAAA" at bounding box center [242, 290] width 56 height 22
click at [249, 362] on div "2026" at bounding box center [254, 354] width 88 height 27
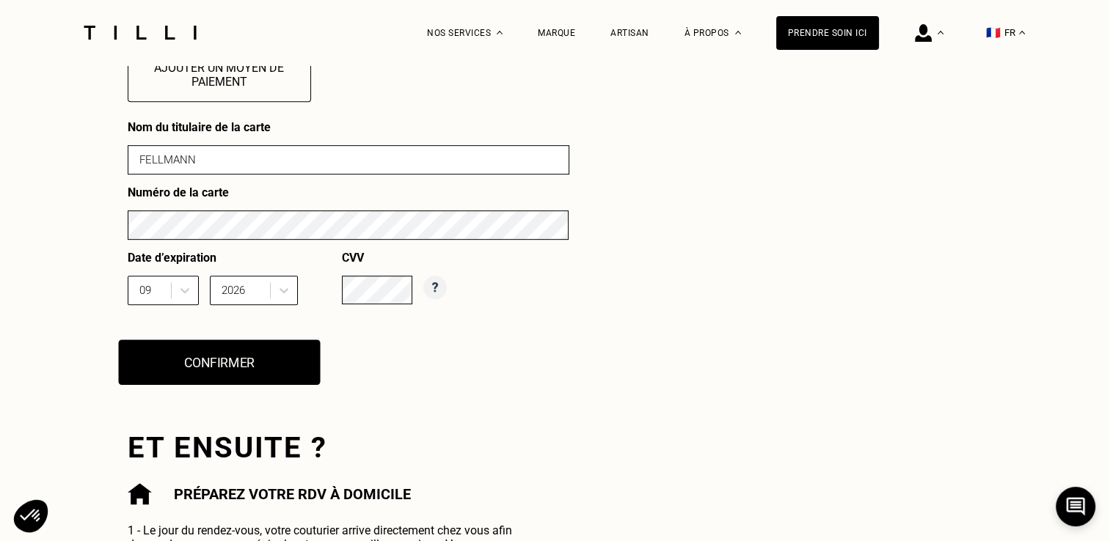
click at [213, 376] on button "Confirmer" at bounding box center [219, 362] width 202 height 45
